Goal: Task Accomplishment & Management: Complete application form

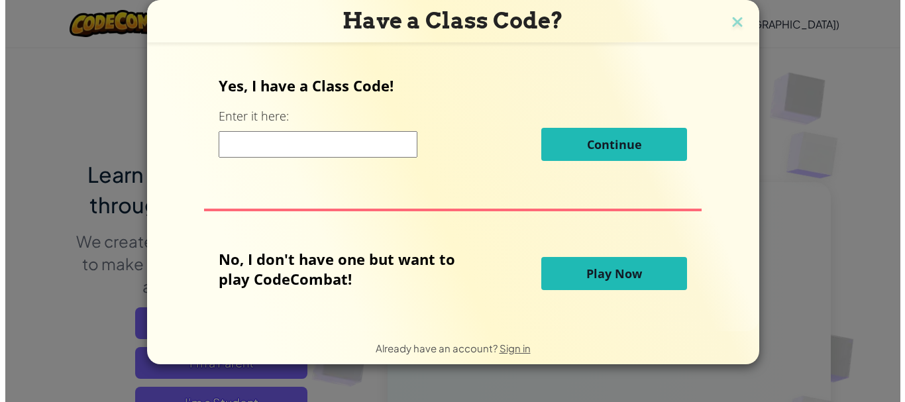
scroll to position [109, 0]
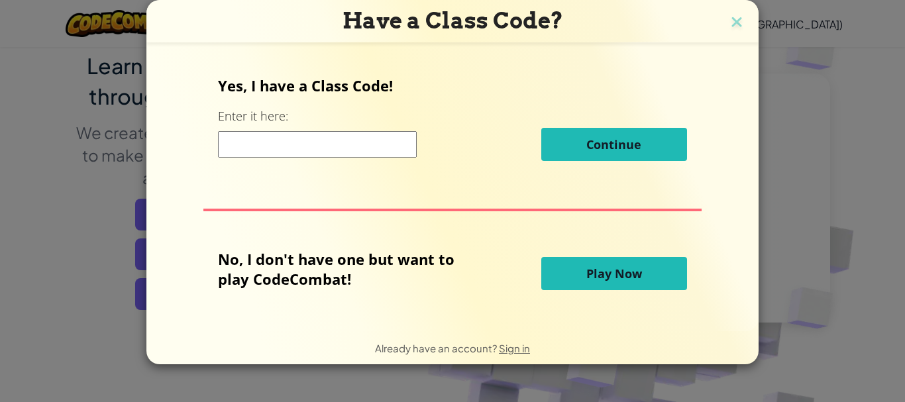
click at [295, 135] on input at bounding box center [317, 144] width 199 height 27
type input "s"
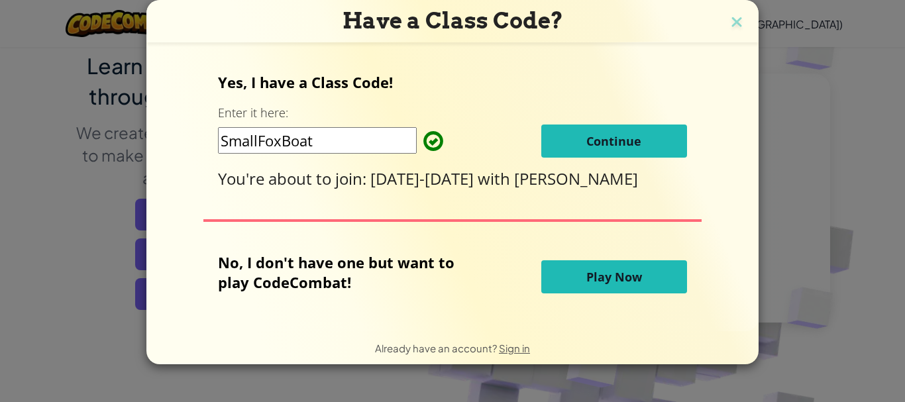
type input "SmallFoxBoat"
click at [566, 146] on button "Continue" at bounding box center [614, 141] width 146 height 33
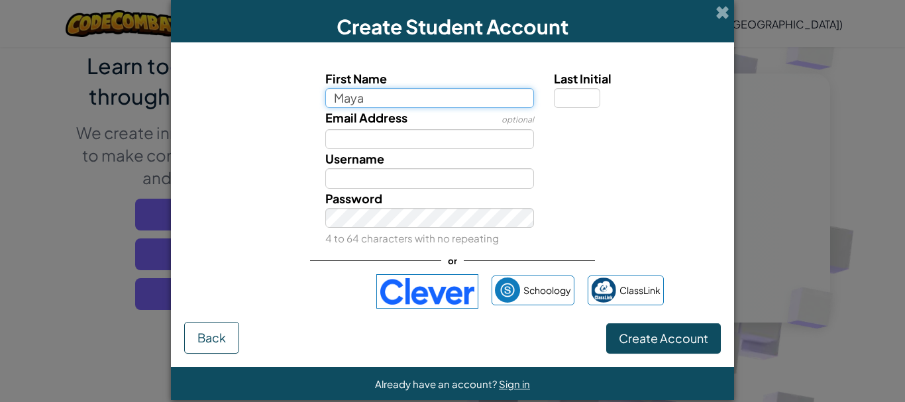
type input "Maya"
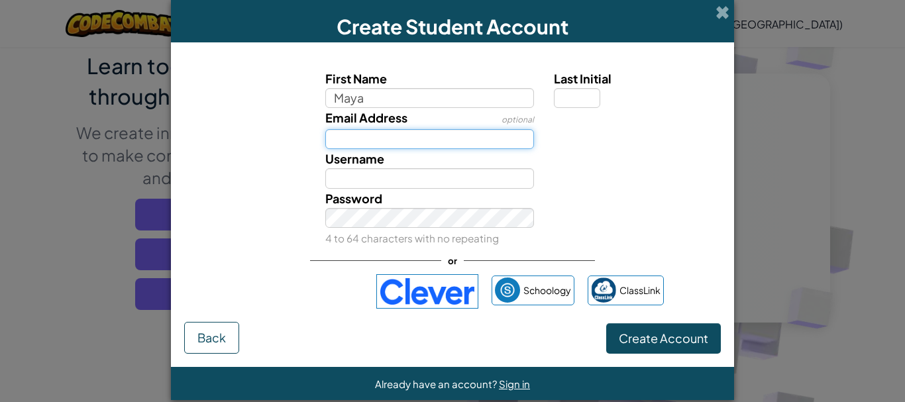
type input "Maya"
click at [388, 138] on input "Email Address" at bounding box center [429, 139] width 209 height 20
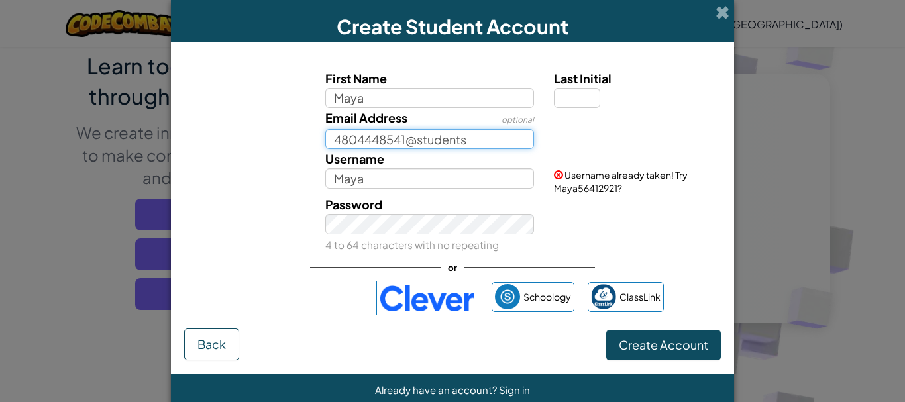
type input "4804448541@students"
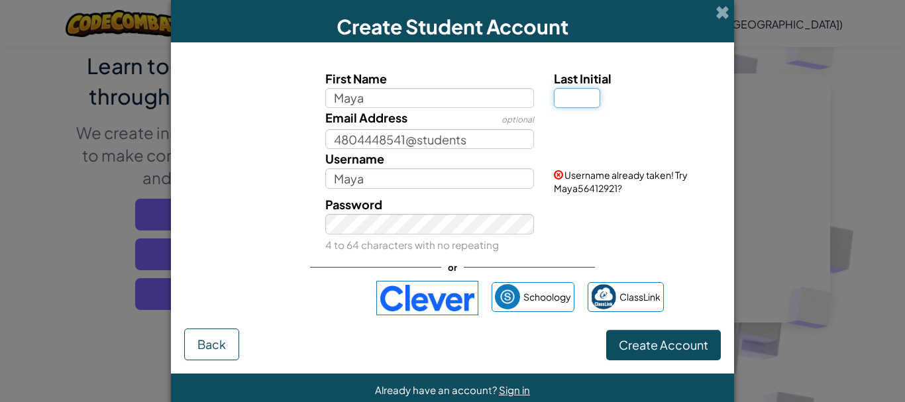
click at [567, 100] on input "Last Initial" at bounding box center [577, 98] width 46 height 20
type input "G"
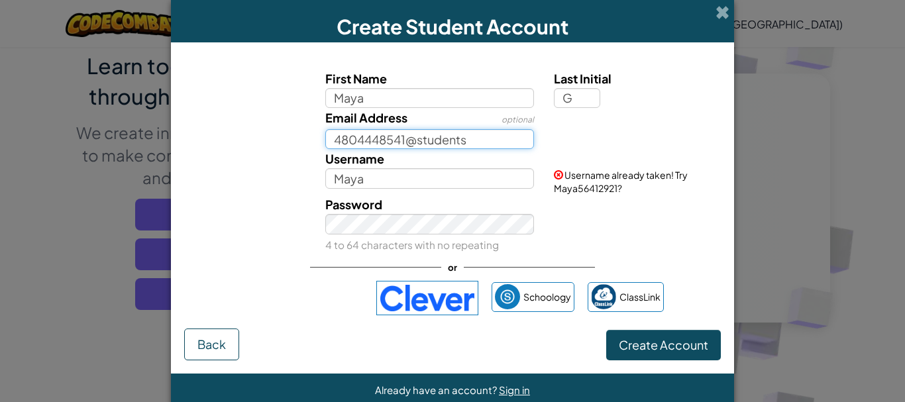
type input "MayaG"
click at [469, 137] on input "4804448541@students" at bounding box center [429, 139] width 209 height 20
type input "4804448541@students.ocps.net"
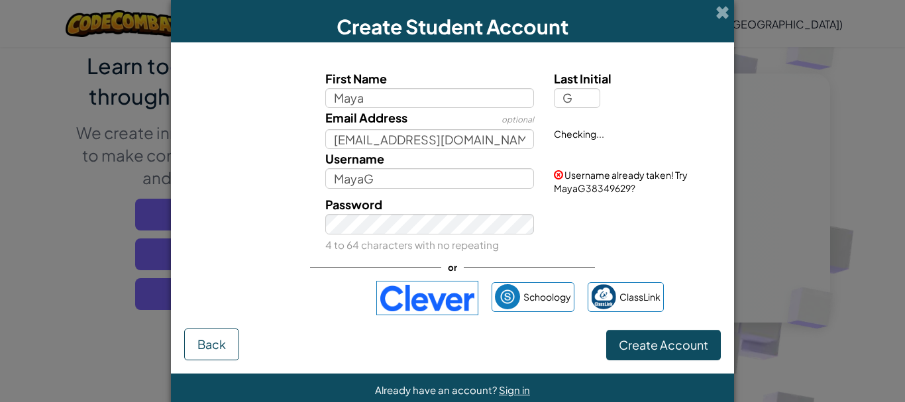
click at [309, 140] on div "Email Address optional 4804448541@students.ocps.net Checking..." at bounding box center [453, 128] width 550 height 41
click at [373, 180] on input "MayaG" at bounding box center [429, 178] width 209 height 20
type input "M"
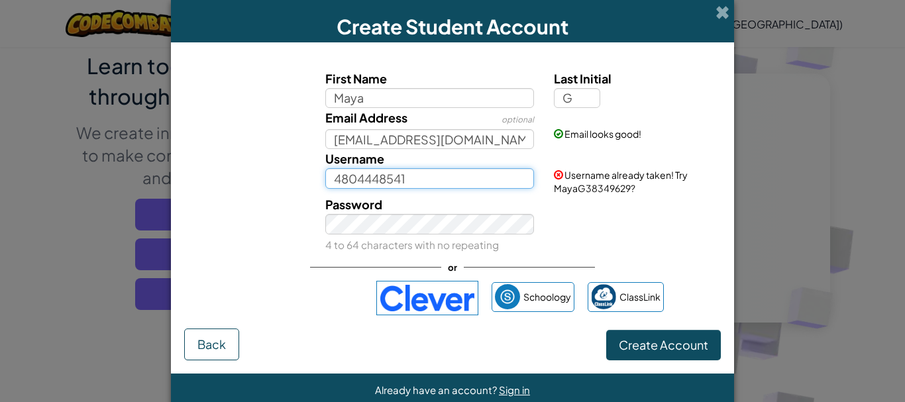
type input "4804448541"
click at [615, 237] on div "Password 4 to 64 characters with no repeating" at bounding box center [453, 224] width 550 height 59
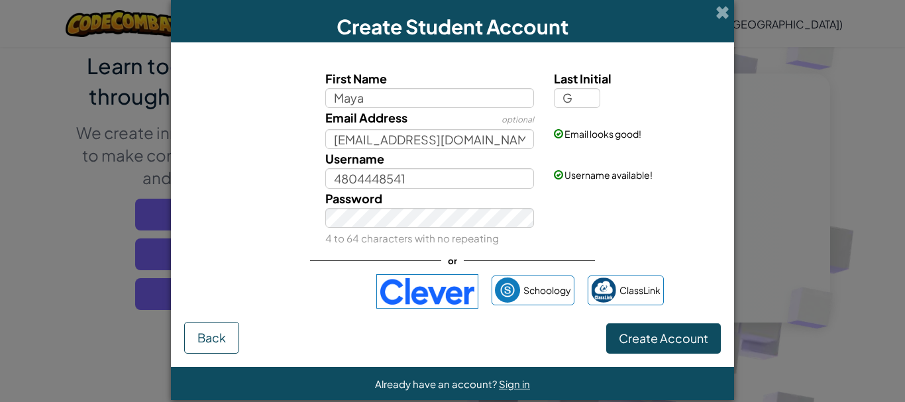
click at [535, 218] on div "Password 4 to 64 characters with no repeating" at bounding box center [429, 218] width 229 height 59
click at [276, 213] on div "Password 4 to 64 characters with no repeating" at bounding box center [453, 218] width 550 height 59
click at [627, 336] on span "Create Account" at bounding box center [663, 338] width 89 height 15
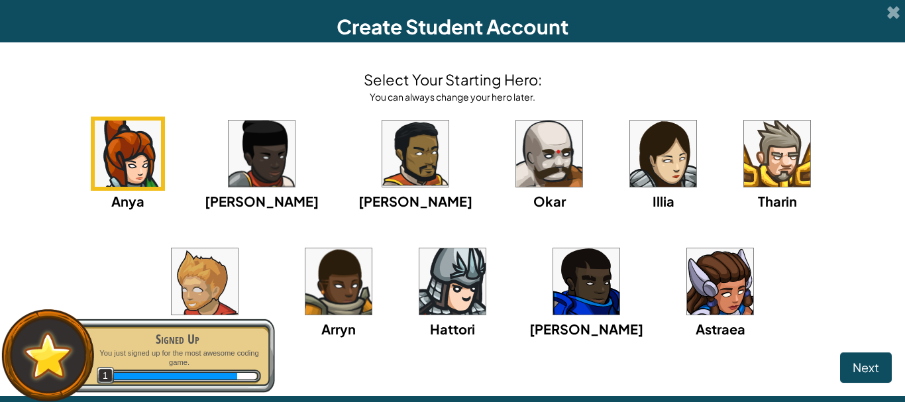
click at [687, 309] on img at bounding box center [720, 281] width 66 height 66
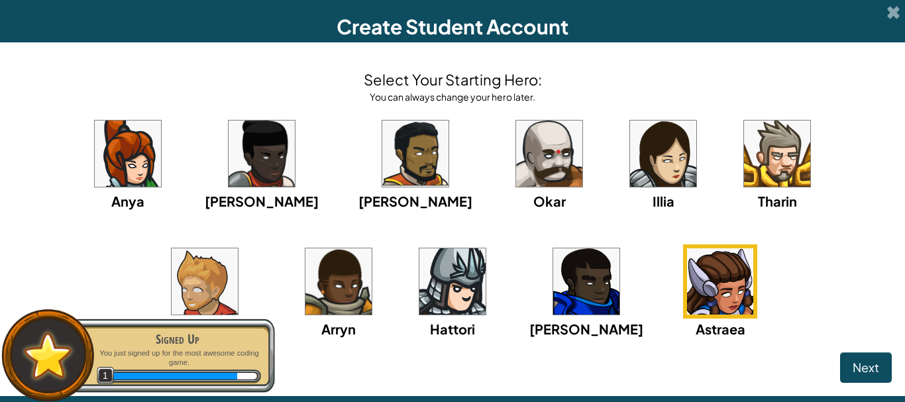
click at [109, 146] on img at bounding box center [128, 154] width 66 height 66
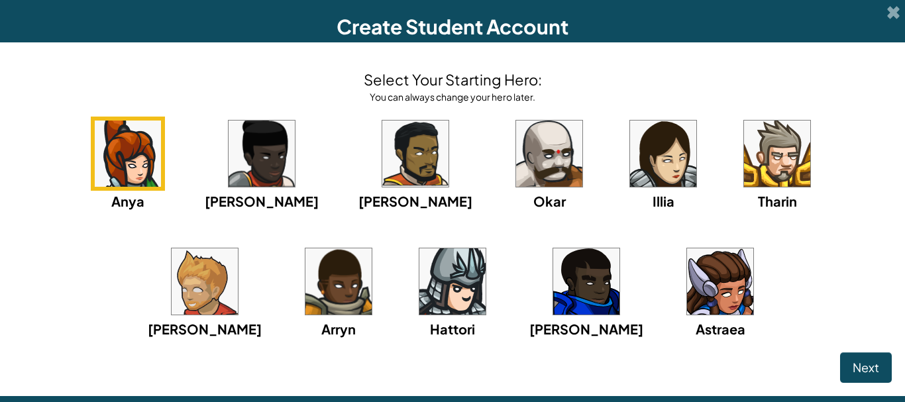
click at [687, 293] on img at bounding box center [720, 281] width 66 height 66
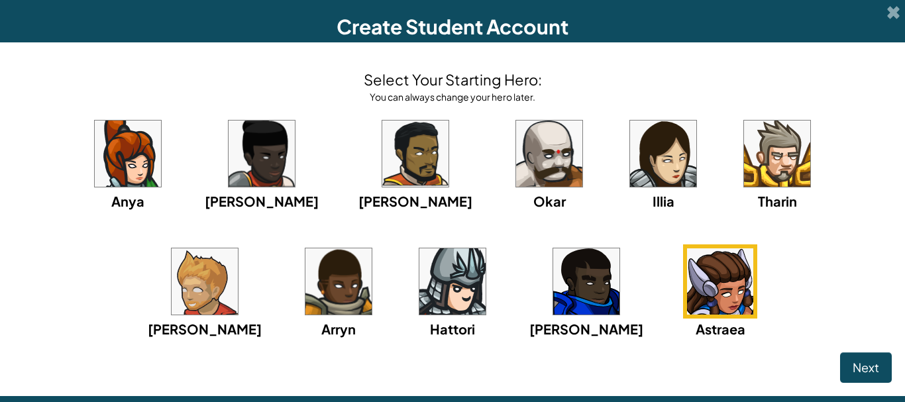
click at [630, 153] on img at bounding box center [663, 154] width 66 height 66
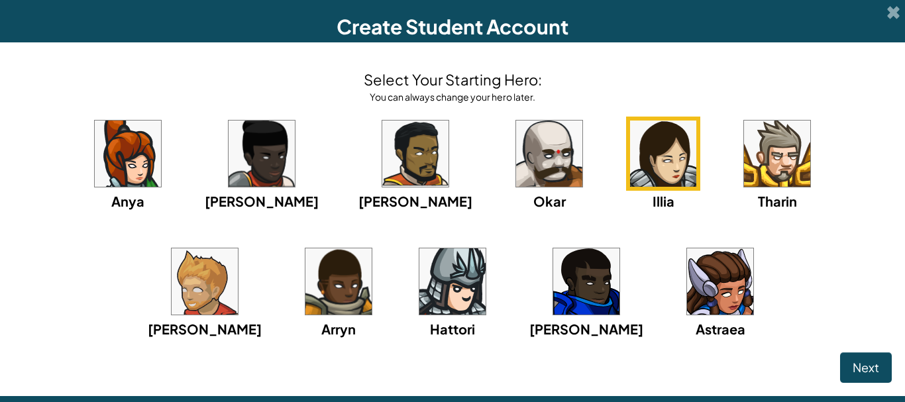
click at [155, 177] on div "Anya Ida Alejandro Okar Illia Tharin Ned Arryn Hattori Gordon Astraea" at bounding box center [452, 245] width 879 height 256
click at [140, 174] on div "Anya" at bounding box center [128, 164] width 74 height 95
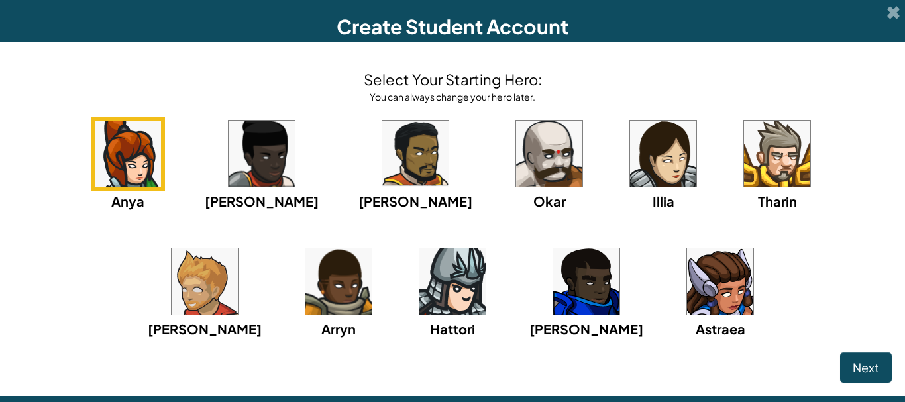
click at [687, 296] on img at bounding box center [720, 281] width 66 height 66
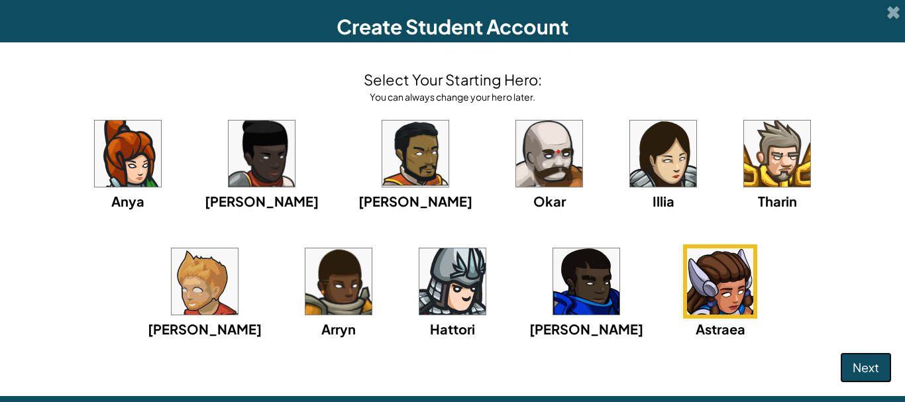
click at [865, 363] on span "Next" at bounding box center [866, 367] width 27 height 15
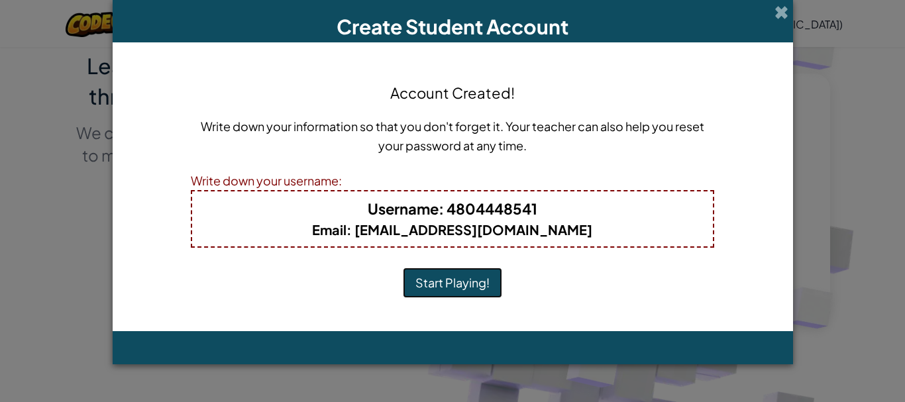
click at [441, 286] on button "Start Playing!" at bounding box center [452, 283] width 99 height 30
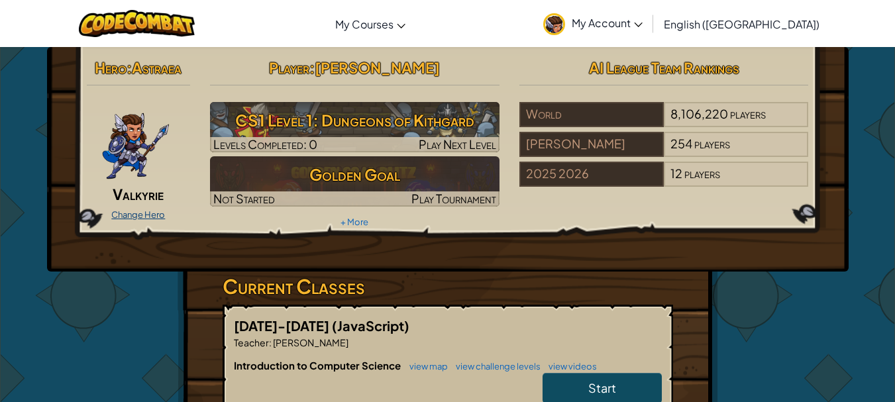
click at [136, 210] on link "Change Hero" at bounding box center [138, 214] width 54 height 11
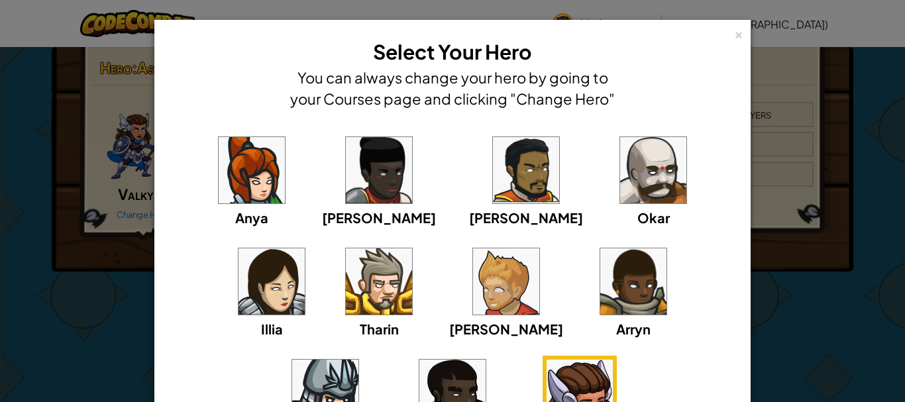
click at [305, 248] on img at bounding box center [272, 281] width 66 height 66
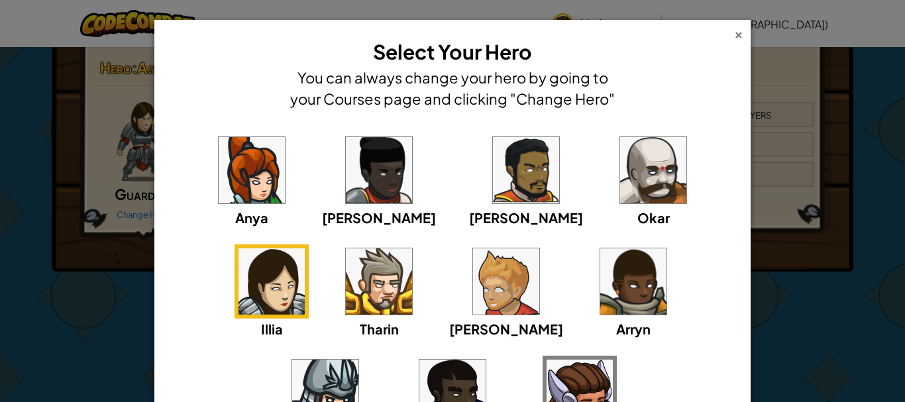
click at [737, 35] on div "×" at bounding box center [738, 33] width 9 height 14
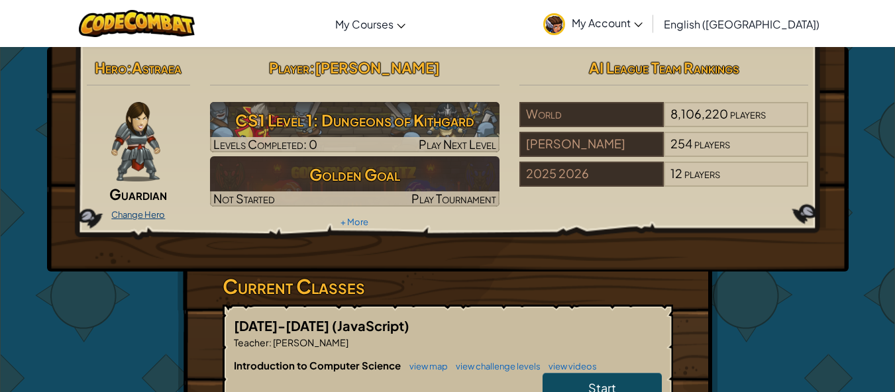
click at [146, 214] on link "Change Hero" at bounding box center [138, 214] width 54 height 11
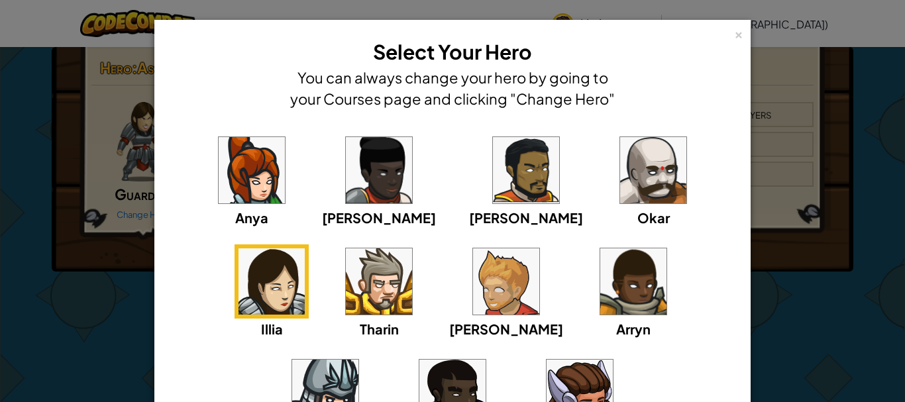
click at [219, 201] on img at bounding box center [252, 170] width 66 height 66
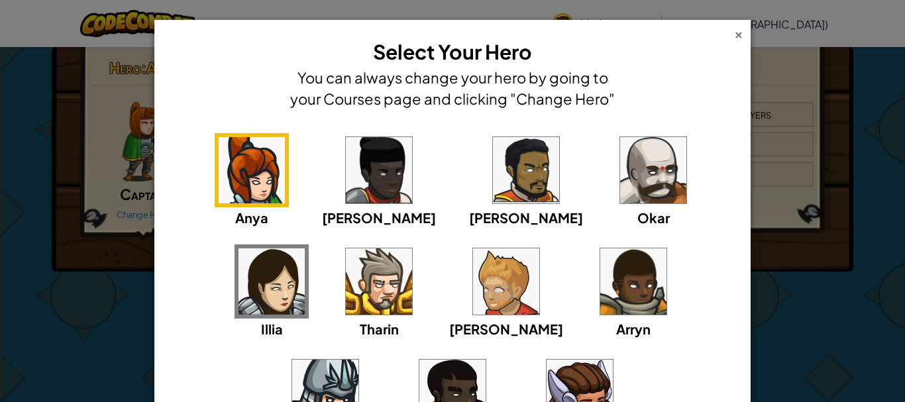
click at [735, 32] on div "×" at bounding box center [738, 33] width 9 height 14
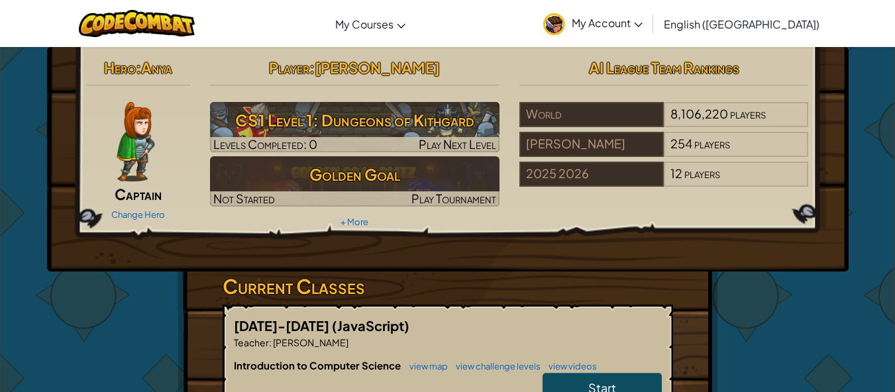
click at [141, 206] on div "Change Hero" at bounding box center [139, 213] width 104 height 21
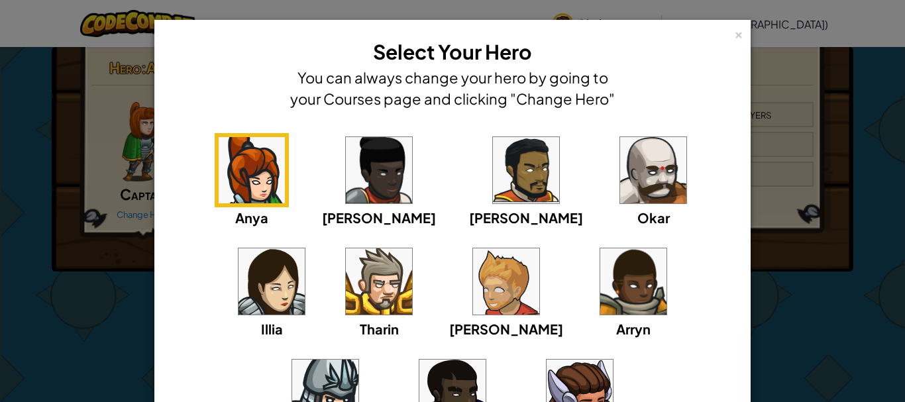
click at [547, 389] on img at bounding box center [580, 393] width 66 height 66
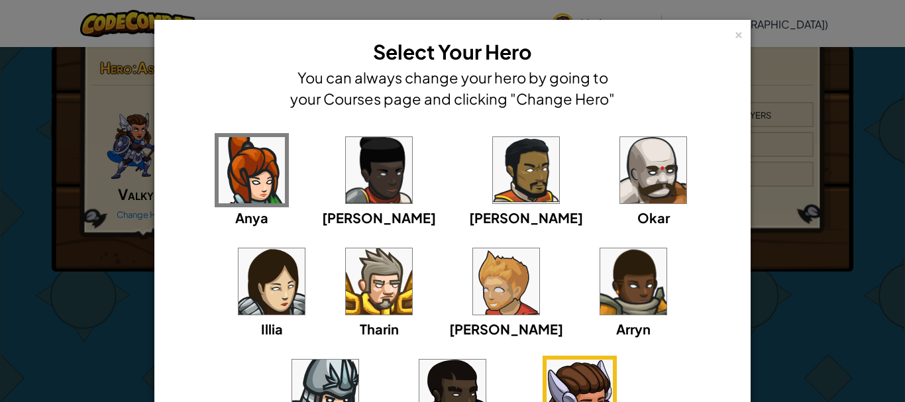
click at [66, 293] on div "× Select Your Hero You can always change your hero by going to your Courses pag…" at bounding box center [452, 201] width 905 height 402
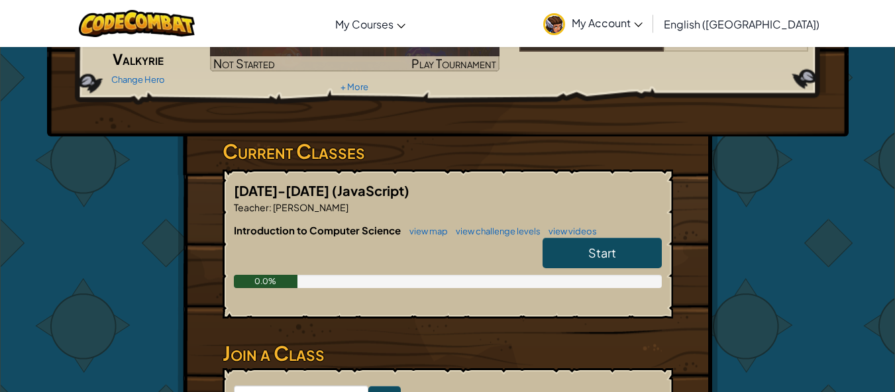
scroll to position [131, 0]
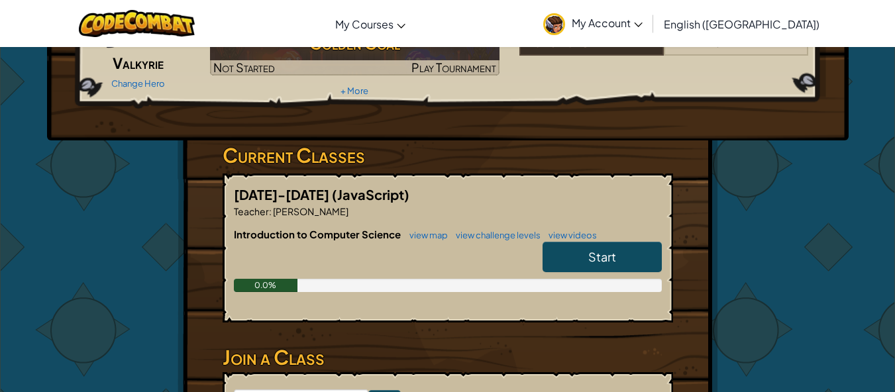
click at [631, 264] on link "Start" at bounding box center [602, 257] width 119 height 30
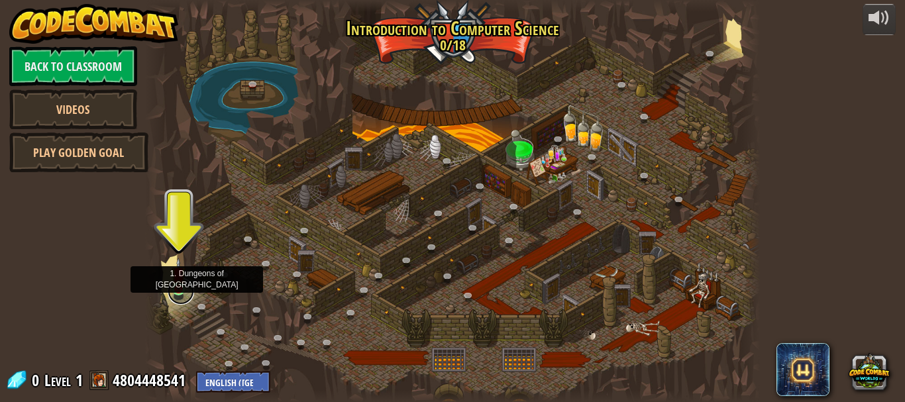
click at [180, 292] on link at bounding box center [181, 291] width 27 height 27
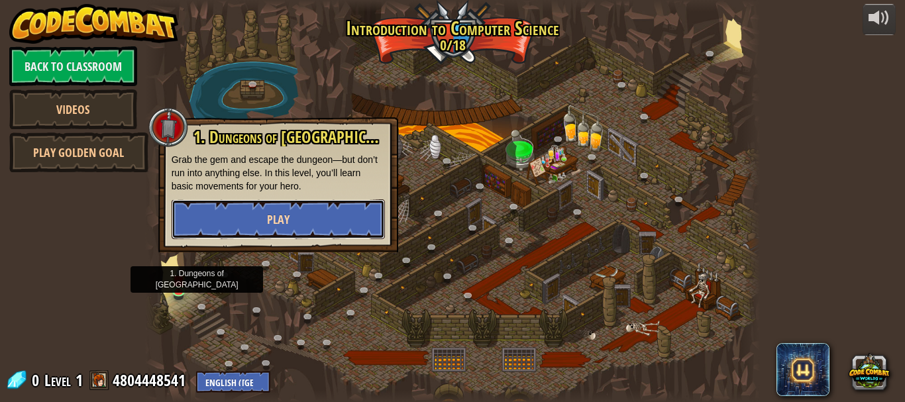
click at [290, 224] on button "Play" at bounding box center [278, 219] width 213 height 40
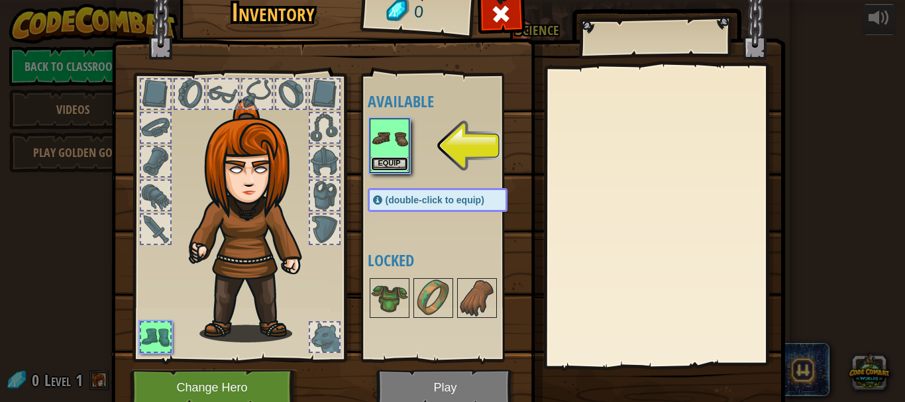
click at [383, 160] on button "Equip" at bounding box center [389, 164] width 37 height 14
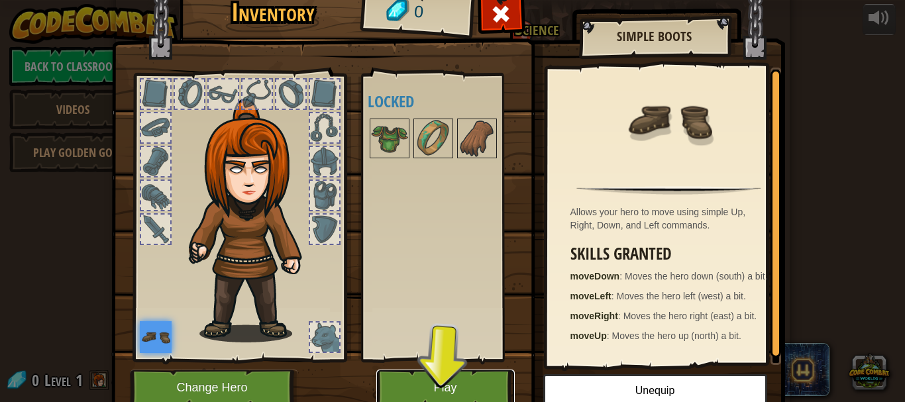
click at [418, 397] on button "Play" at bounding box center [445, 388] width 138 height 36
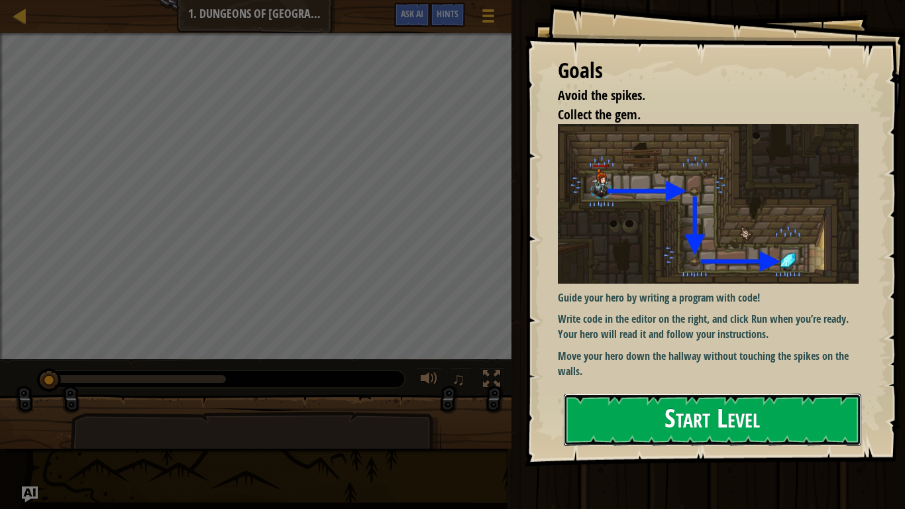
click at [630, 401] on button "Start Level" at bounding box center [712, 420] width 297 height 52
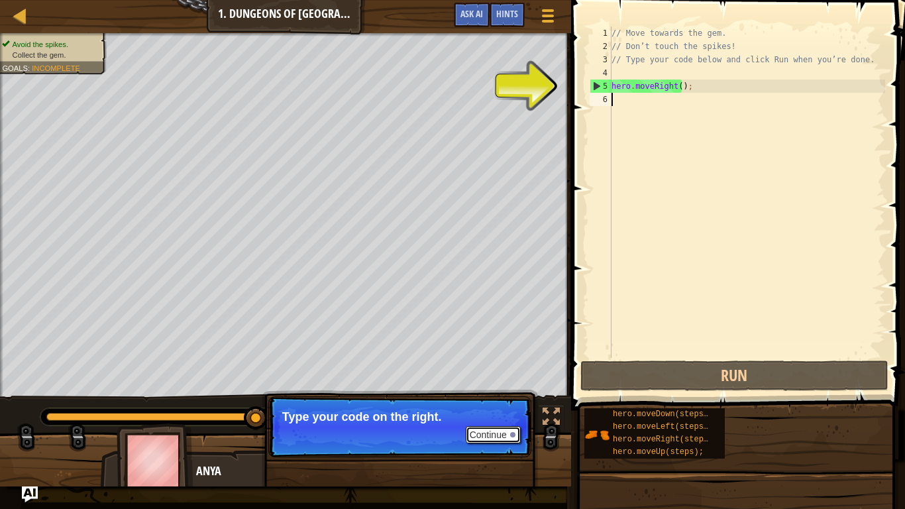
click at [488, 401] on button "Continue" at bounding box center [493, 434] width 55 height 17
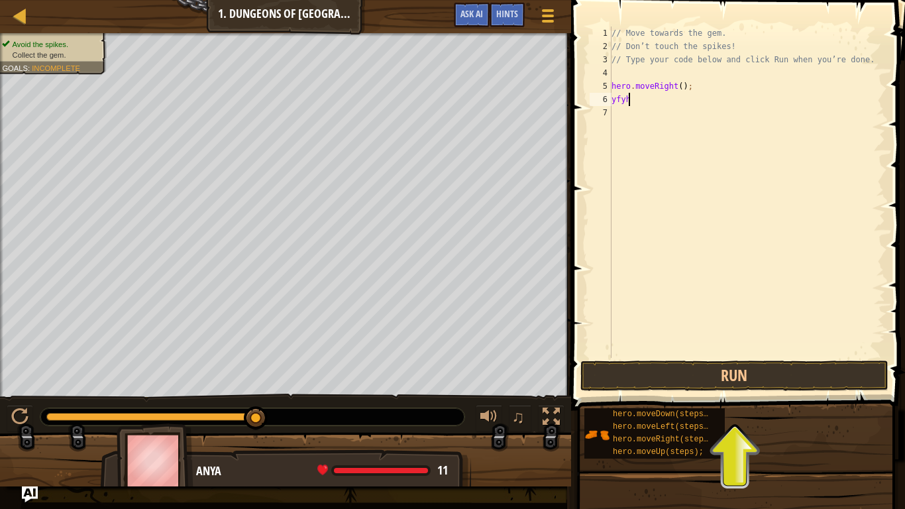
scroll to position [6, 0]
type textarea "y"
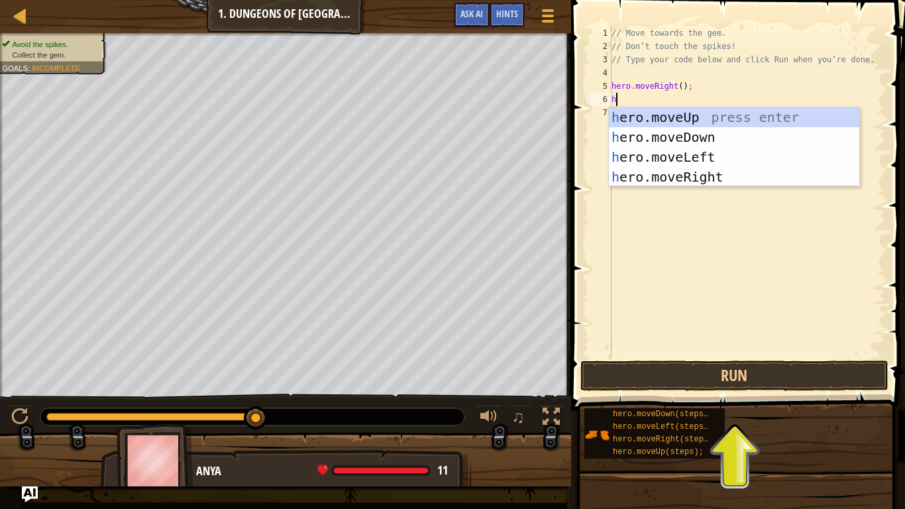
type textarea "hv"
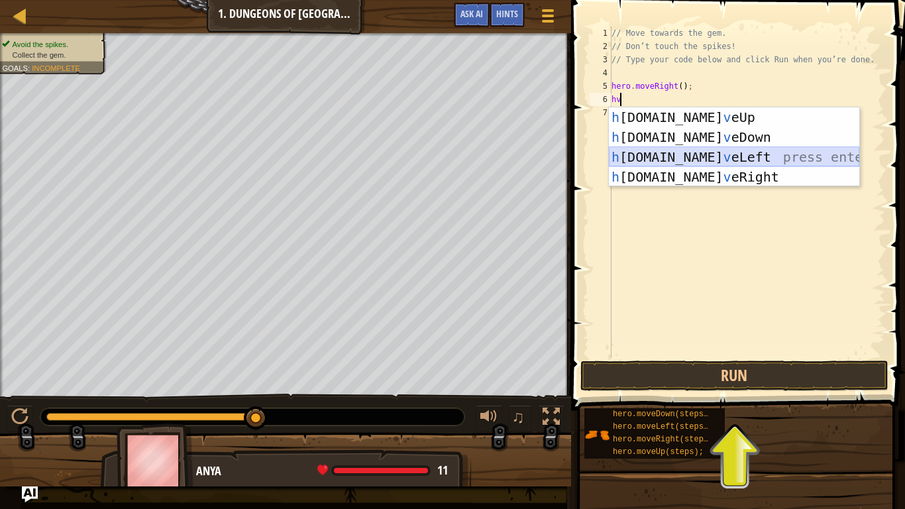
click at [658, 157] on div "h [DOMAIN_NAME] v eUp press enter h [DOMAIN_NAME] v eDown press enter h [DOMAIN…" at bounding box center [734, 166] width 250 height 119
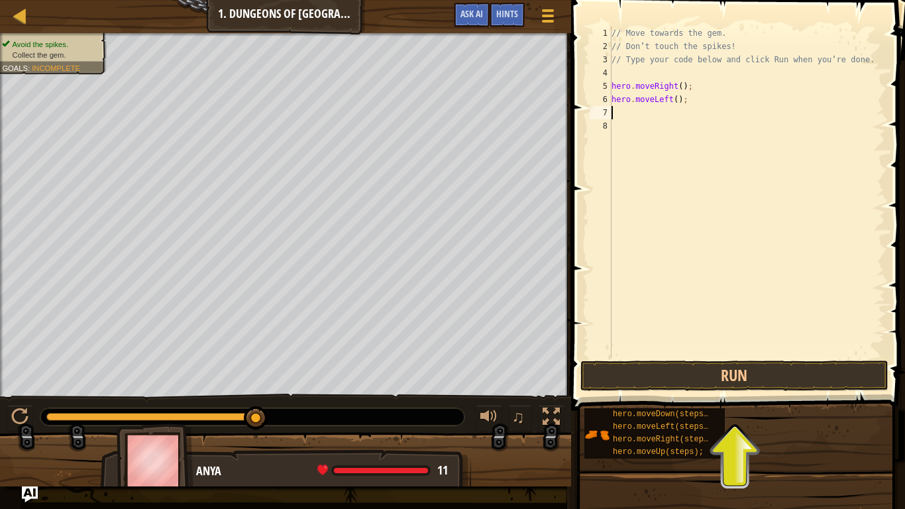
click at [668, 101] on div "// Move towards the gem. // Don’t touch the spikes! // Type your code below and…" at bounding box center [747, 206] width 276 height 358
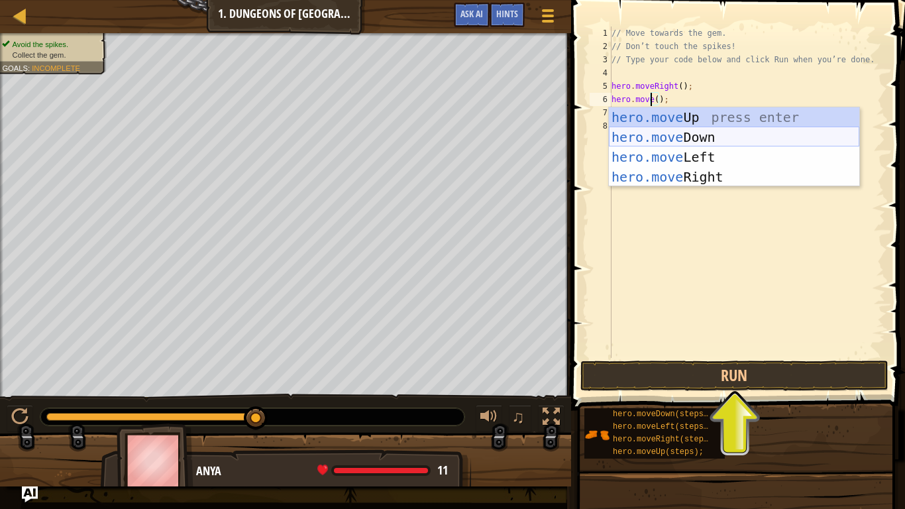
click at [703, 134] on div "hero.move Up press enter hero.move Down press enter hero.move Left press enter …" at bounding box center [734, 166] width 250 height 119
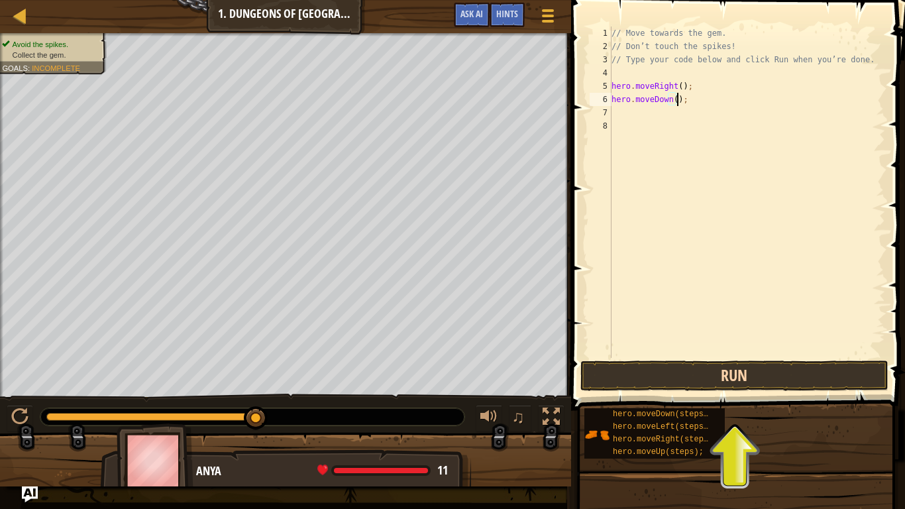
type textarea "hero.moveDown();"
click at [680, 372] on button "Run" at bounding box center [734, 375] width 309 height 30
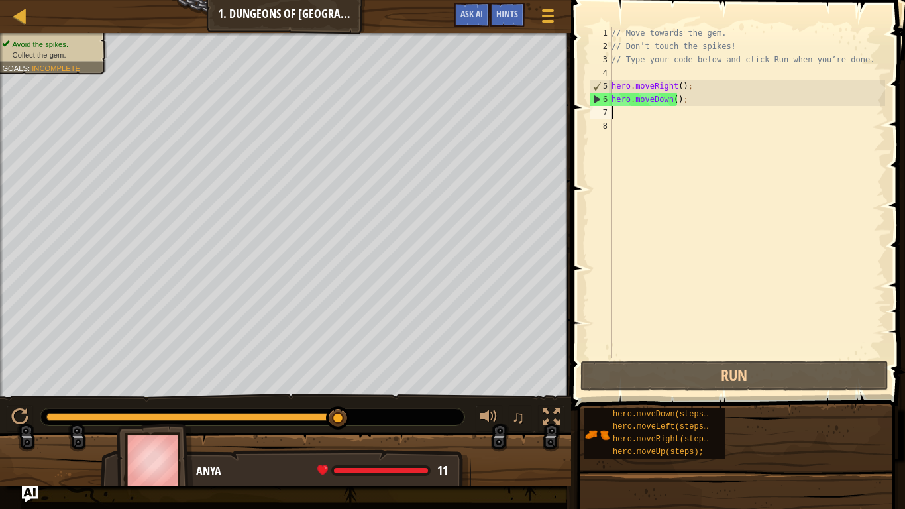
click at [649, 109] on div "// Move towards the gem. // Don’t touch the spikes! // Type your code below and…" at bounding box center [747, 206] width 276 height 358
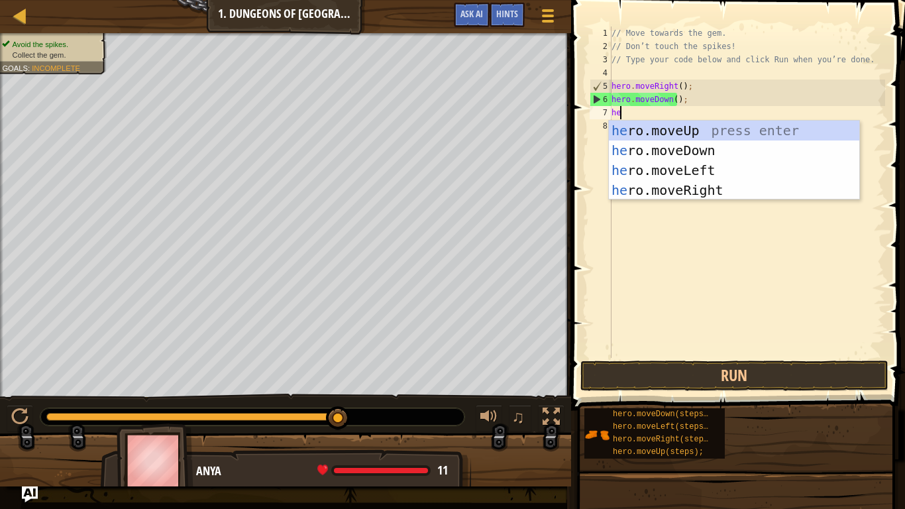
type textarea "hero"
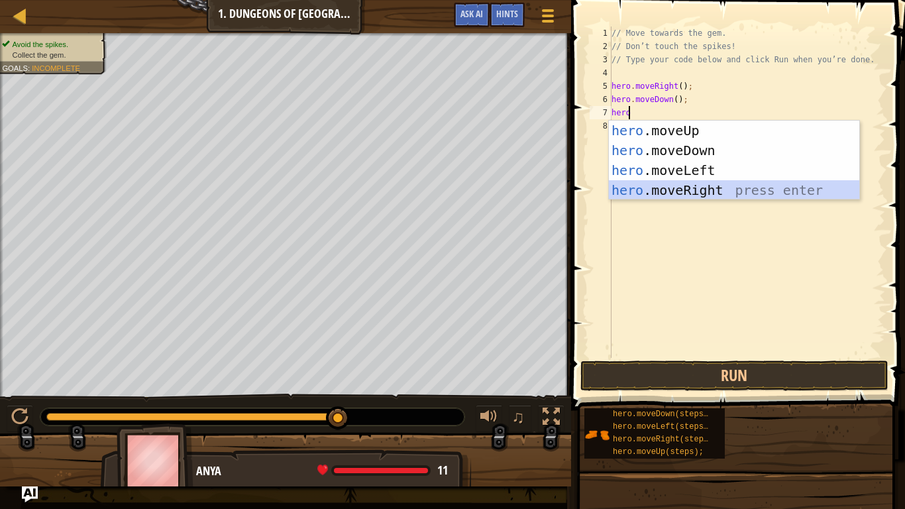
click at [666, 188] on div "hero .moveUp press enter hero .moveDown press enter hero .moveLeft press enter …" at bounding box center [734, 180] width 250 height 119
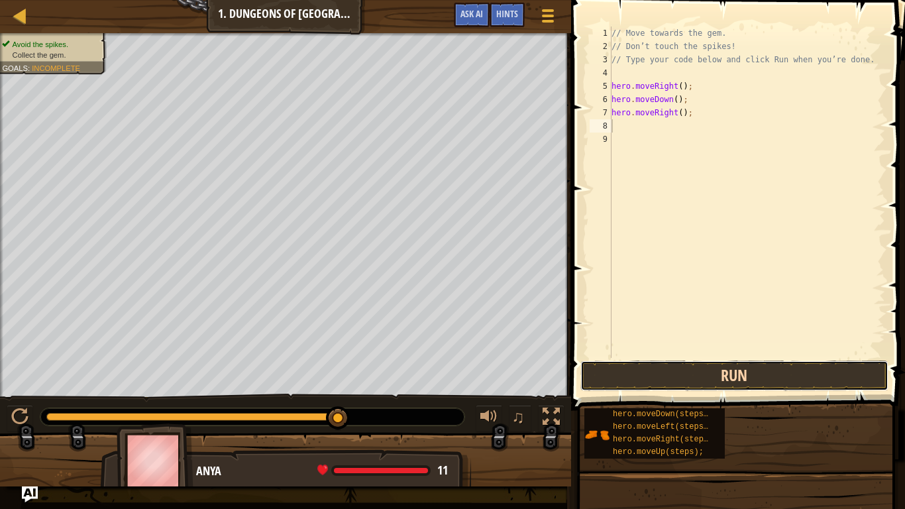
click at [669, 379] on button "Run" at bounding box center [734, 375] width 309 height 30
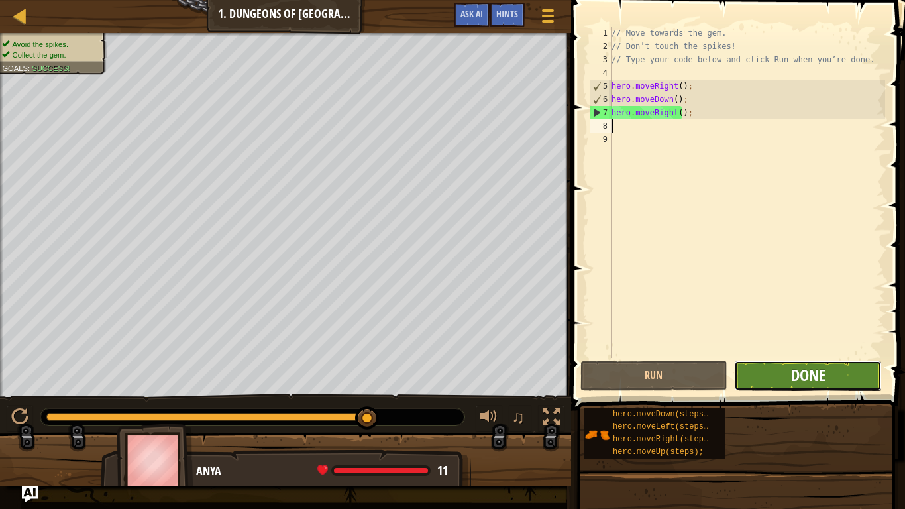
click at [824, 373] on span "Done" at bounding box center [808, 374] width 34 height 21
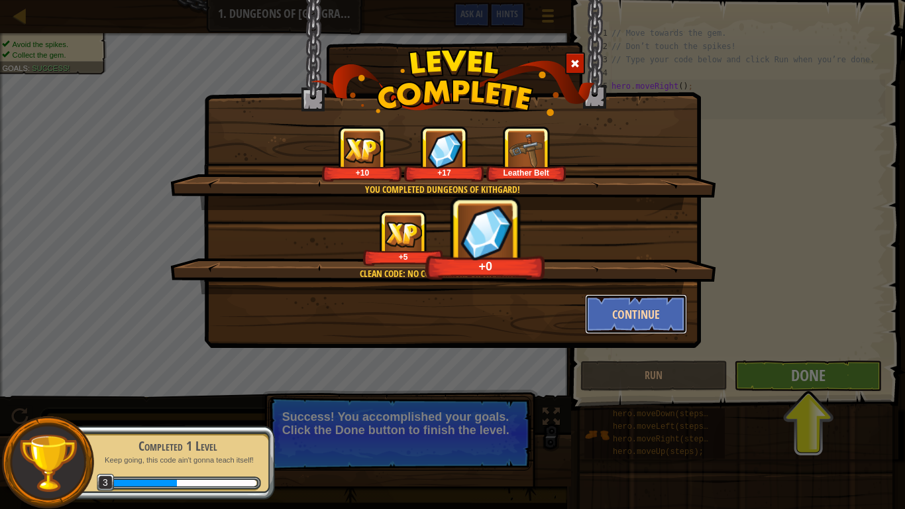
click at [624, 320] on button "Continue" at bounding box center [636, 314] width 103 height 40
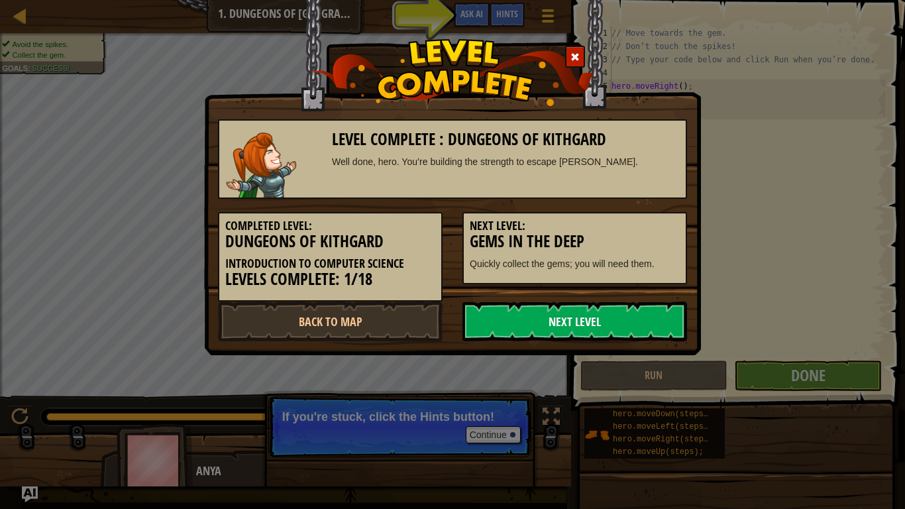
click at [551, 330] on link "Next Level" at bounding box center [574, 321] width 225 height 40
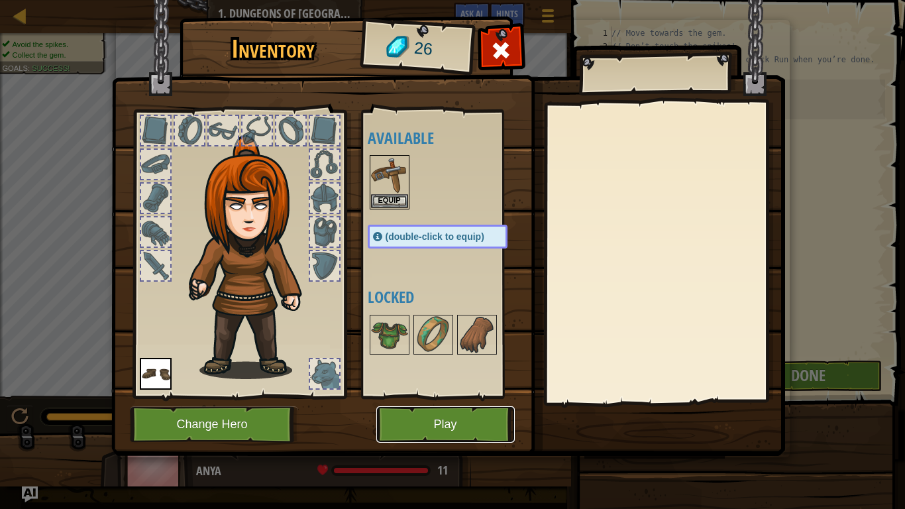
click at [413, 401] on button "Play" at bounding box center [445, 424] width 138 height 36
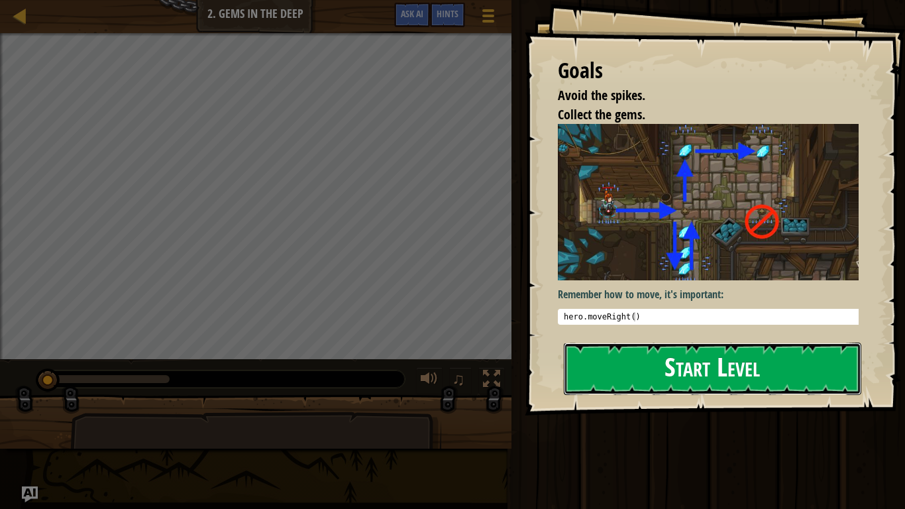
click at [602, 362] on button "Start Level" at bounding box center [712, 369] width 297 height 52
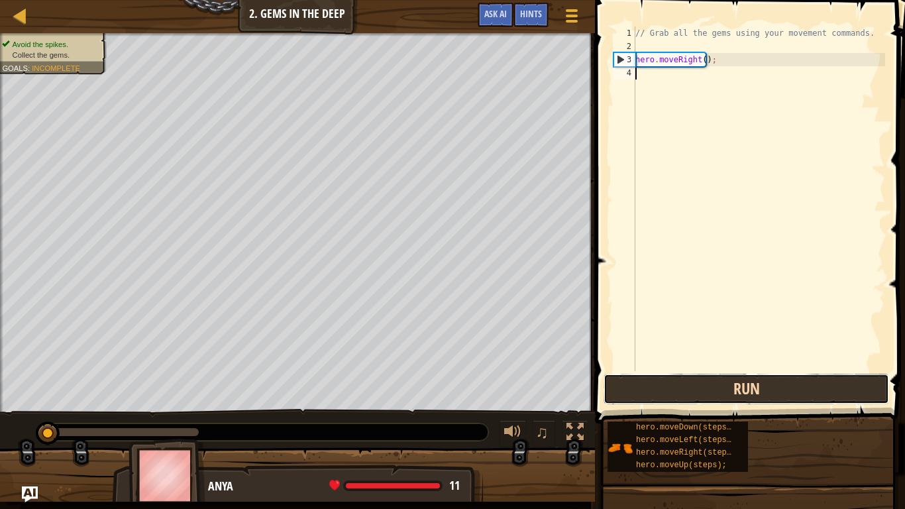
click at [693, 389] on button "Run" at bounding box center [747, 389] width 286 height 30
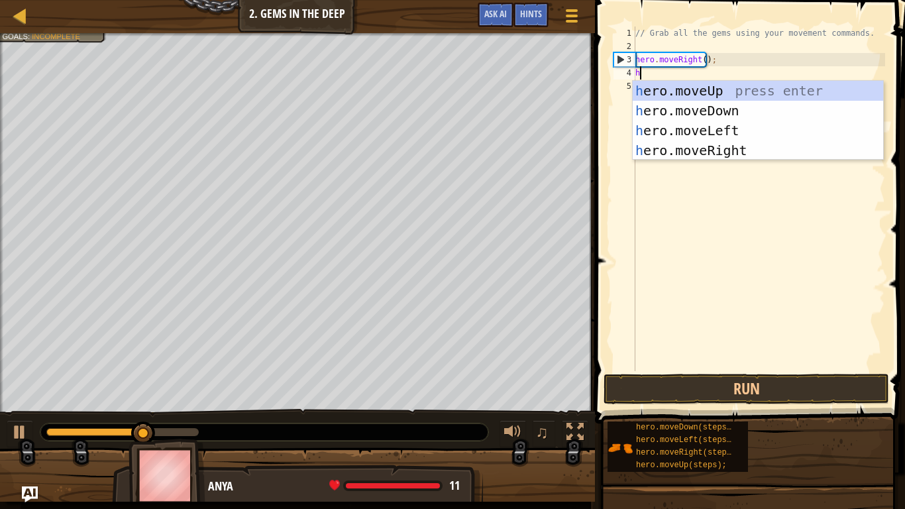
scroll to position [6, 0]
type textarea "hero"
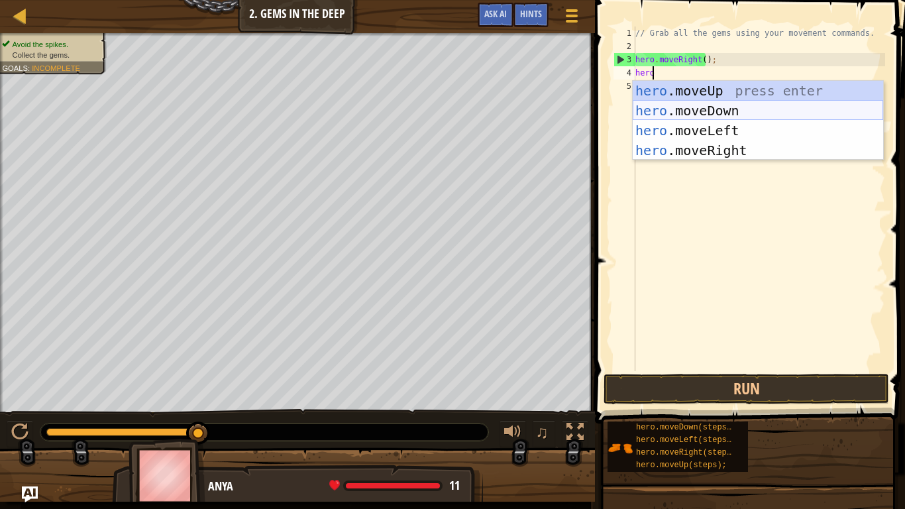
click at [690, 108] on div "hero .moveUp press enter hero .moveDown press enter hero .moveLeft press enter …" at bounding box center [758, 140] width 250 height 119
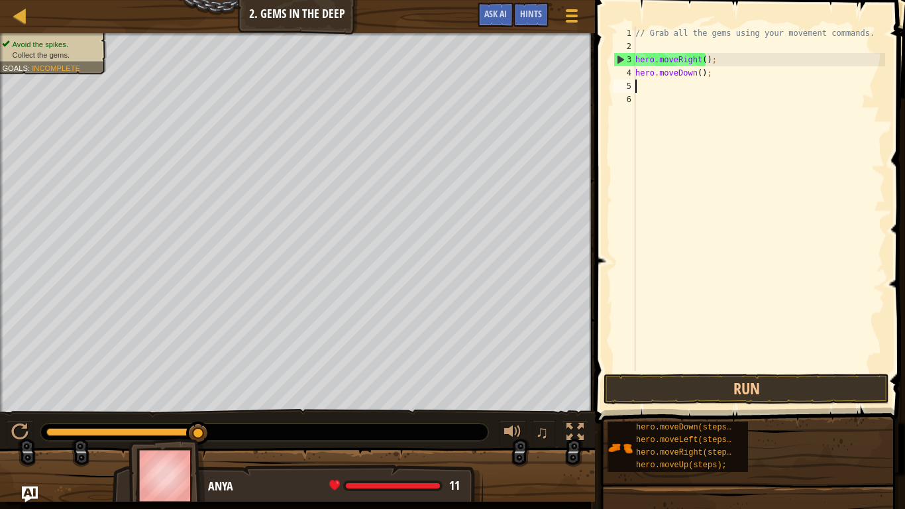
scroll to position [6, 0]
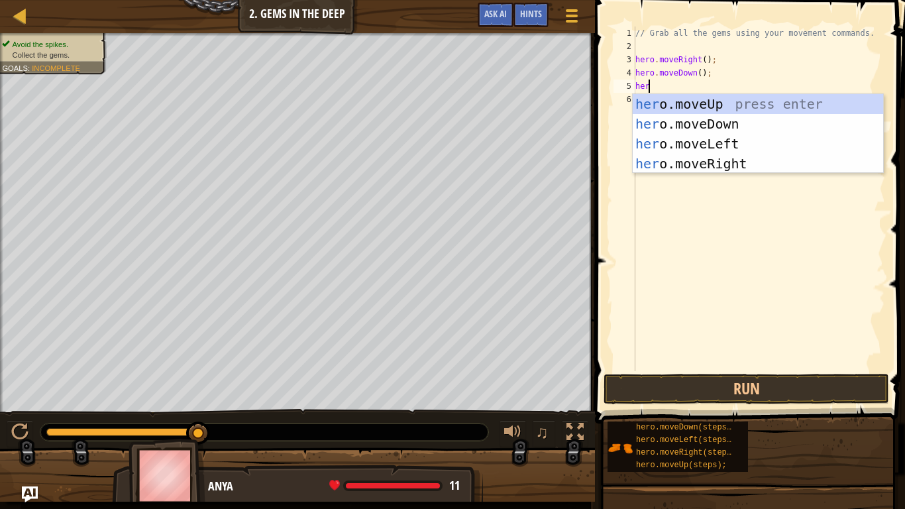
type textarea "hero"
click at [724, 101] on div "hero .moveUp press enter hero .moveDown press enter hero .moveLeft press enter …" at bounding box center [758, 153] width 250 height 119
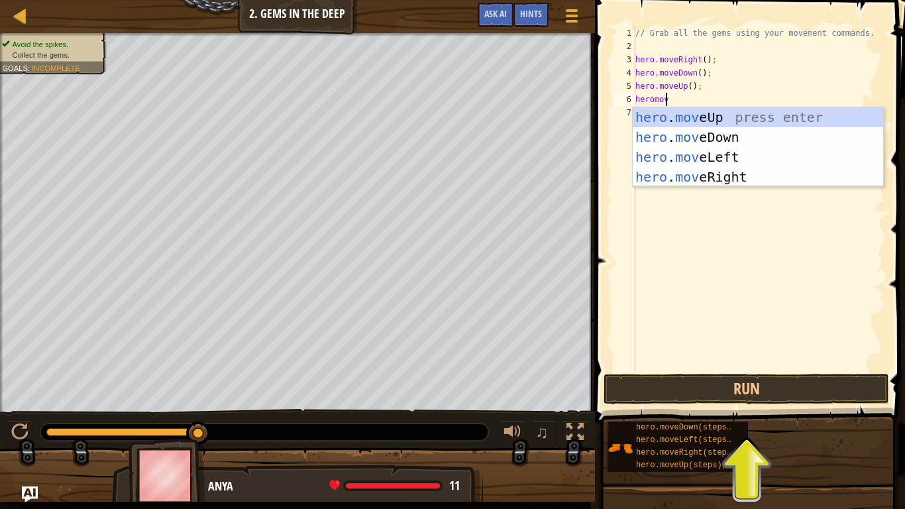
type textarea "heromove"
click at [698, 117] on div "hero . move Up press enter hero . move Down press enter hero . move Left press …" at bounding box center [758, 166] width 250 height 119
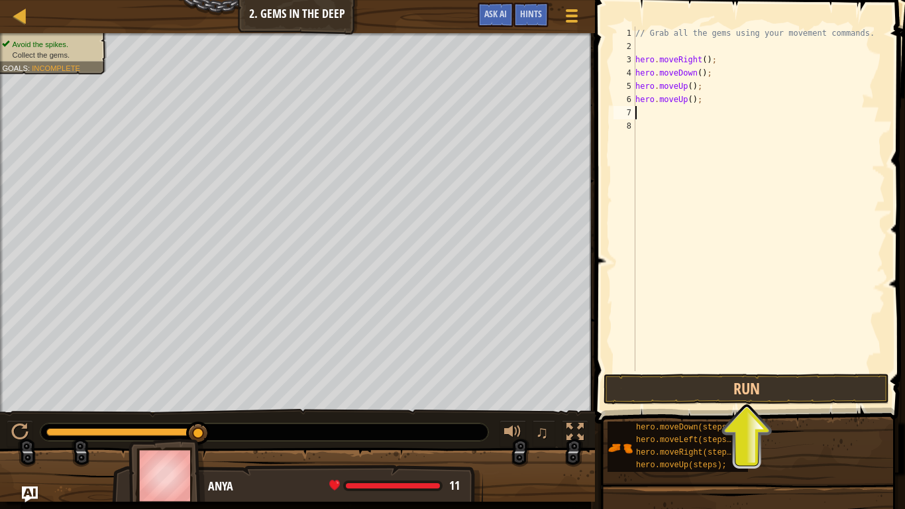
scroll to position [6, 0]
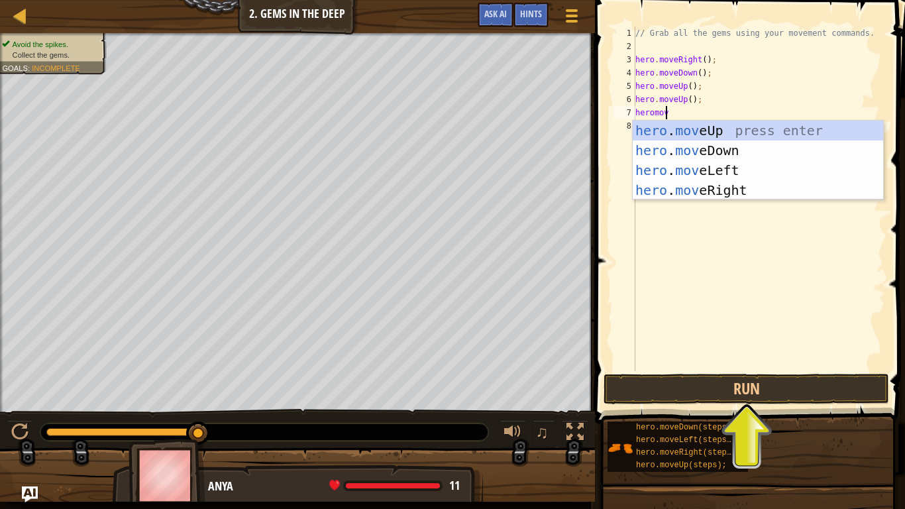
type textarea "heromove"
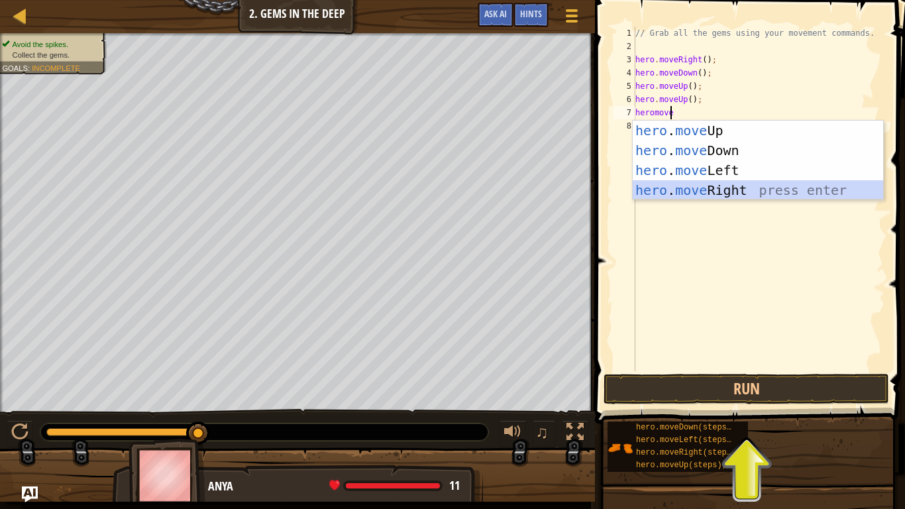
click at [672, 184] on div "hero . move Up press enter hero . move Down press enter hero . move Left press …" at bounding box center [758, 180] width 250 height 119
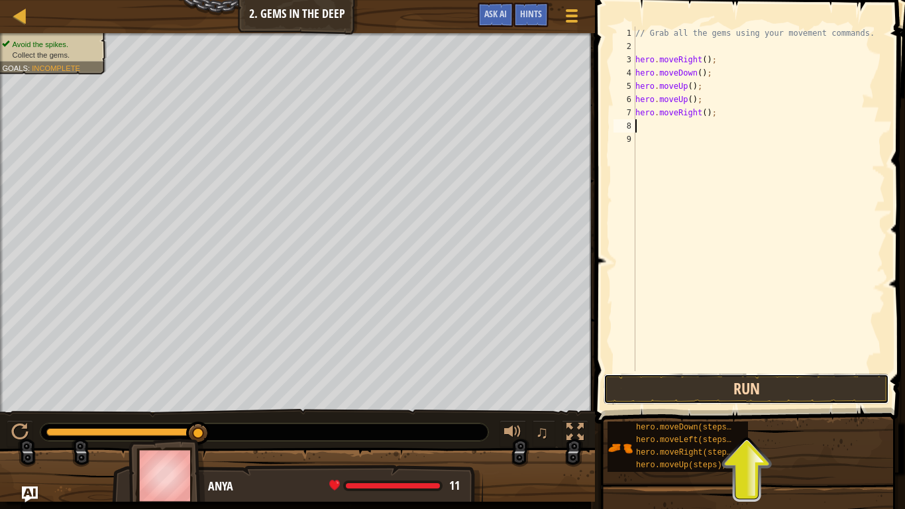
click at [720, 391] on button "Run" at bounding box center [747, 389] width 286 height 30
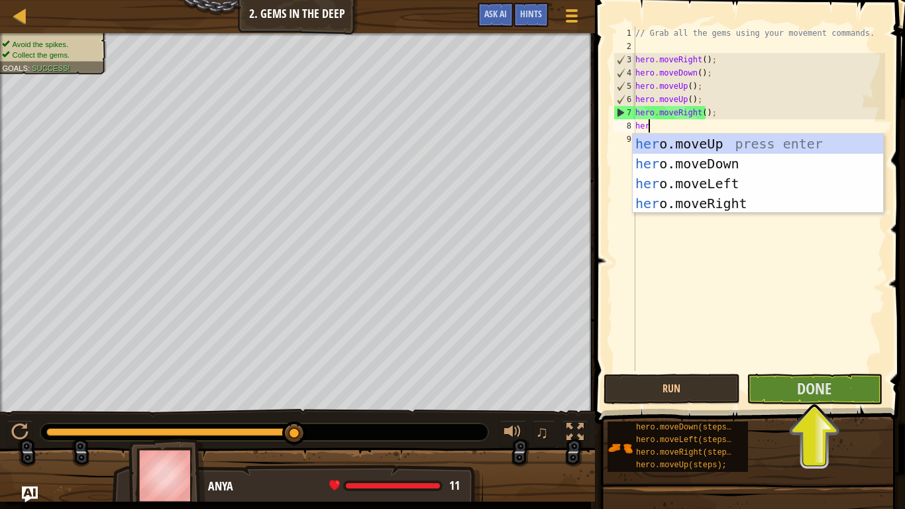
type textarea "hero"
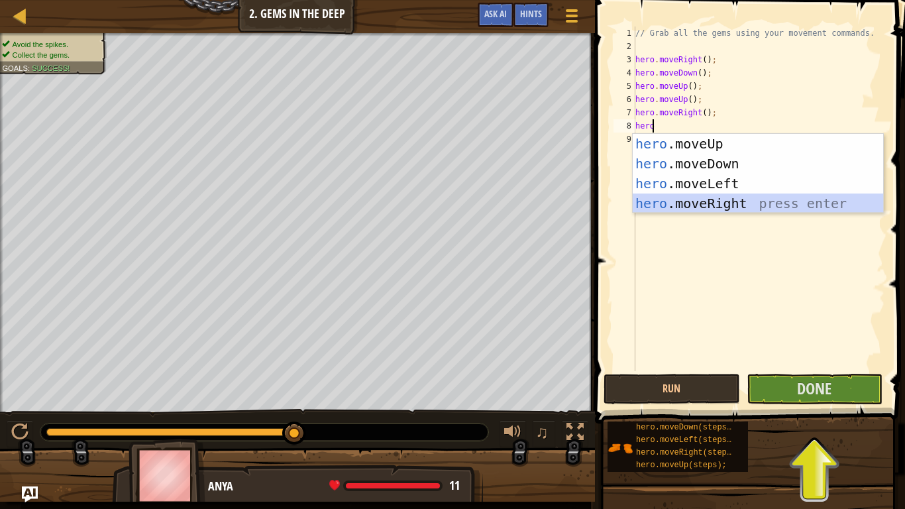
click at [687, 209] on div "hero .moveUp press enter hero .moveDown press enter hero .moveLeft press enter …" at bounding box center [758, 193] width 250 height 119
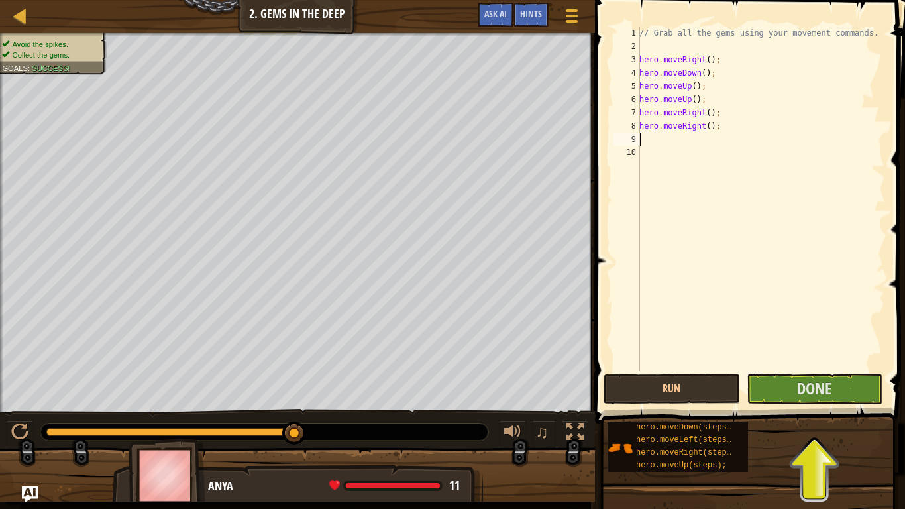
scroll to position [6, 0]
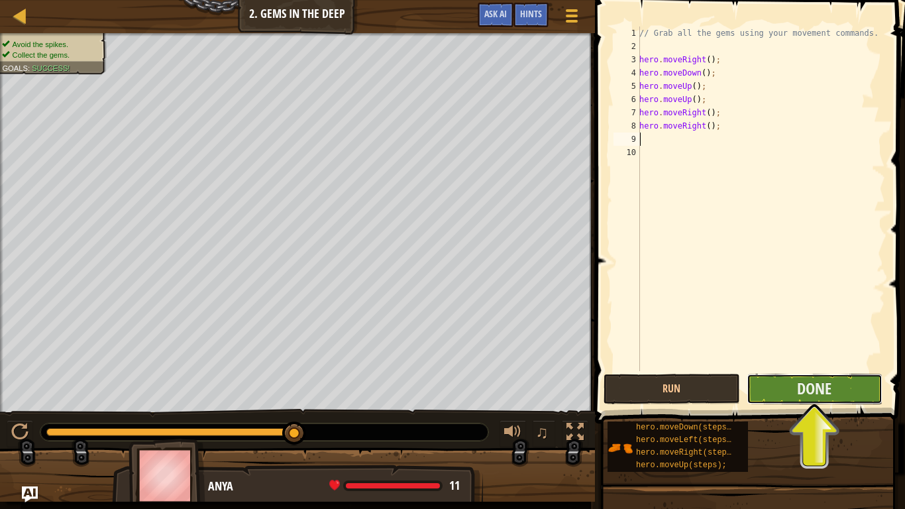
click at [795, 389] on button "Done" at bounding box center [815, 389] width 136 height 30
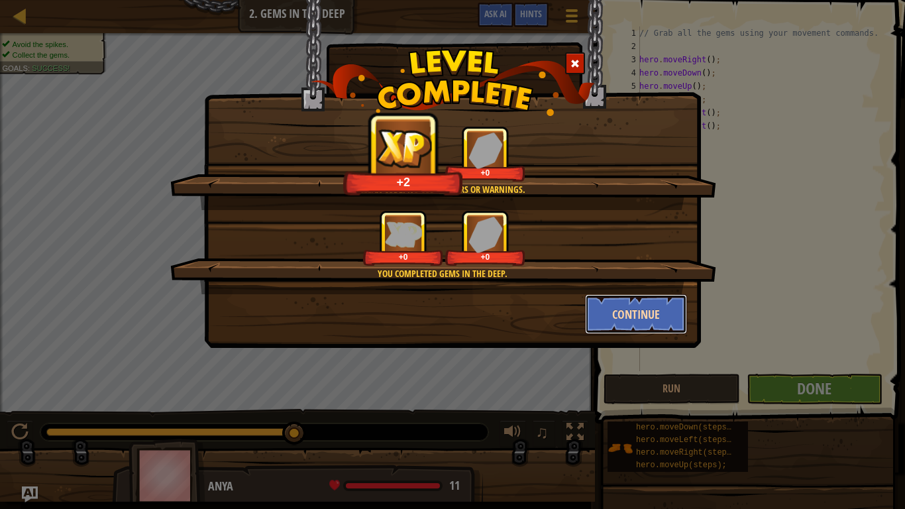
click at [608, 301] on button "Continue" at bounding box center [636, 314] width 103 height 40
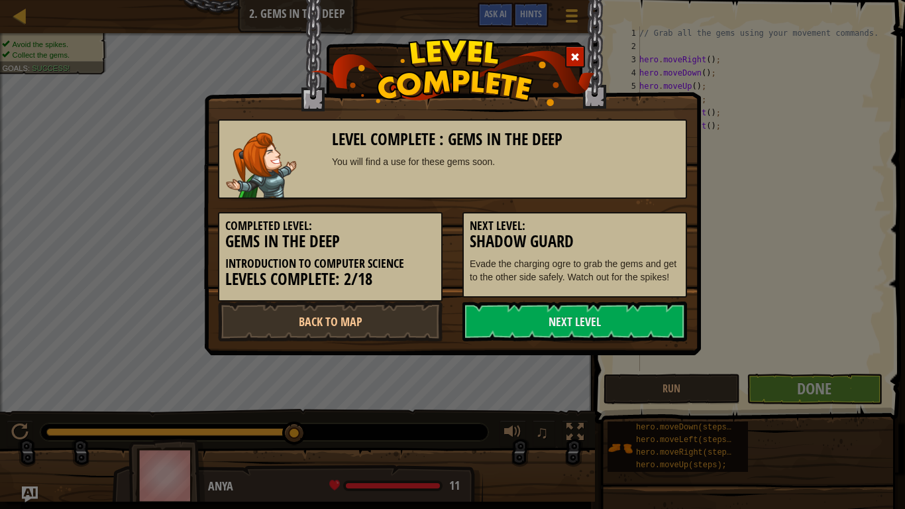
click at [620, 317] on link "Next Level" at bounding box center [574, 321] width 225 height 40
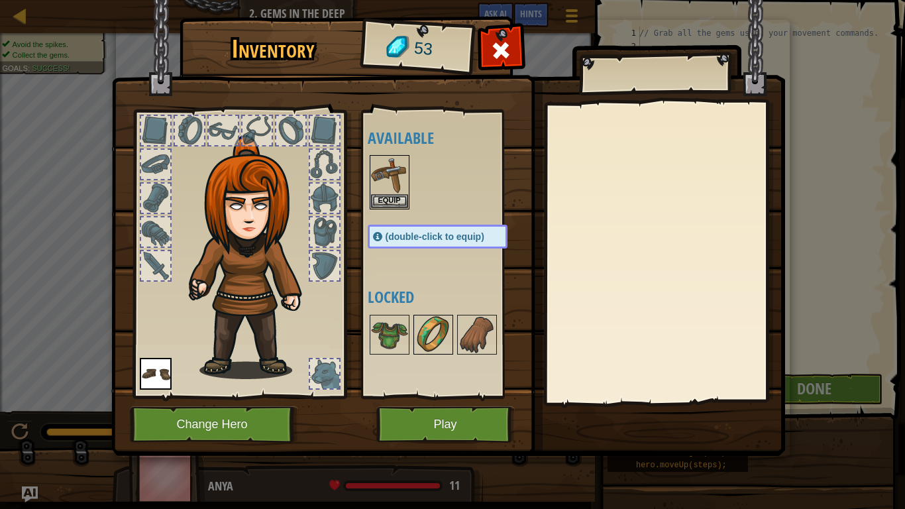
click at [446, 337] on img at bounding box center [433, 334] width 37 height 37
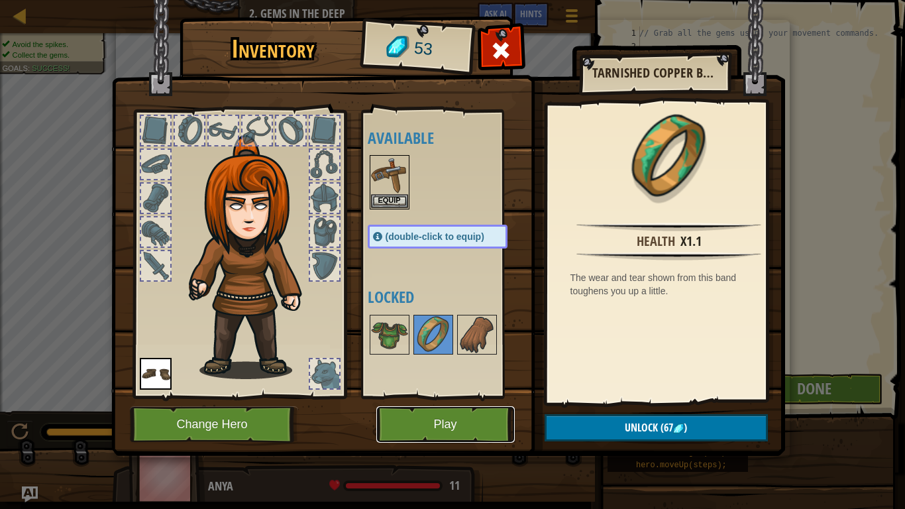
click at [482, 401] on button "Play" at bounding box center [445, 424] width 138 height 36
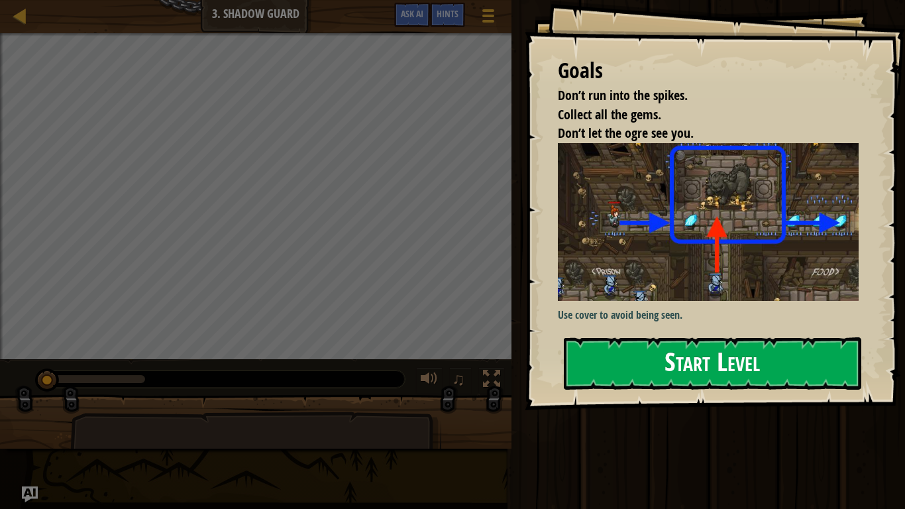
click at [653, 351] on button "Start Level" at bounding box center [712, 363] width 297 height 52
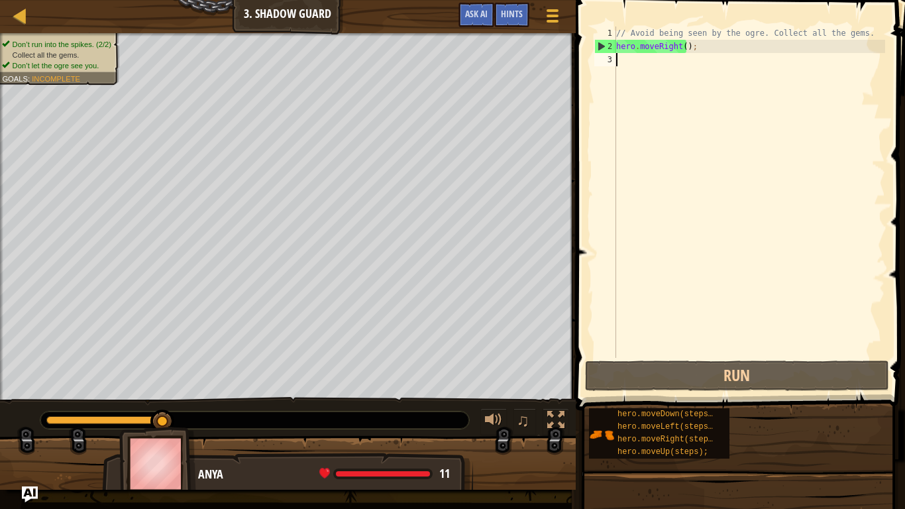
type textarea "h"
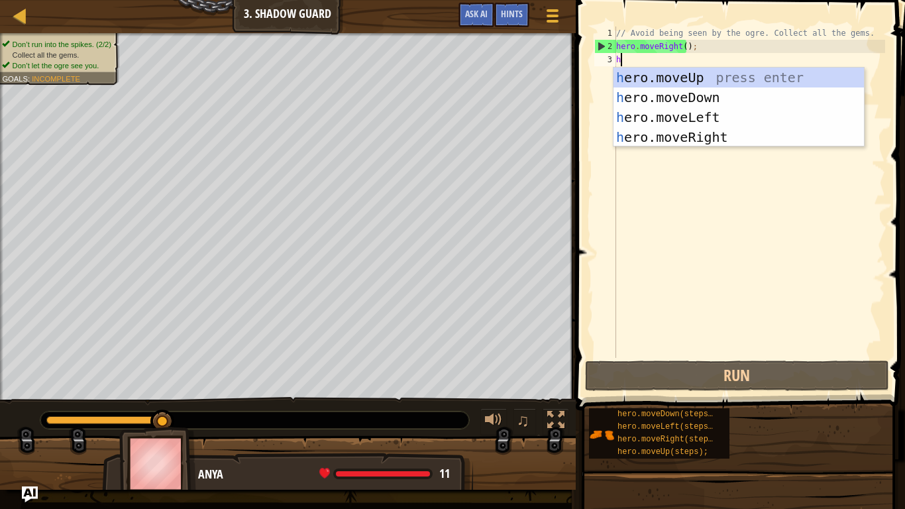
scroll to position [6, 0]
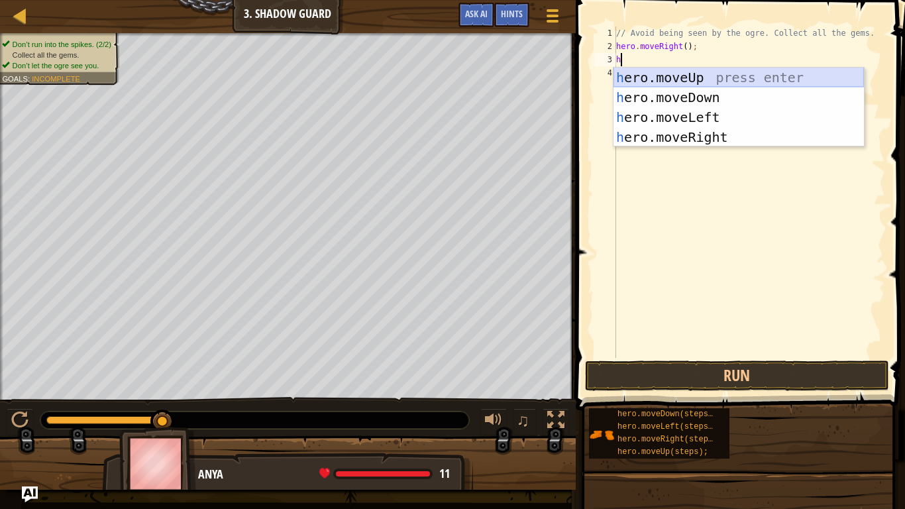
click at [661, 70] on div "h ero.moveUp press enter h ero.moveDown press enter h ero.moveLeft press enter …" at bounding box center [738, 127] width 250 height 119
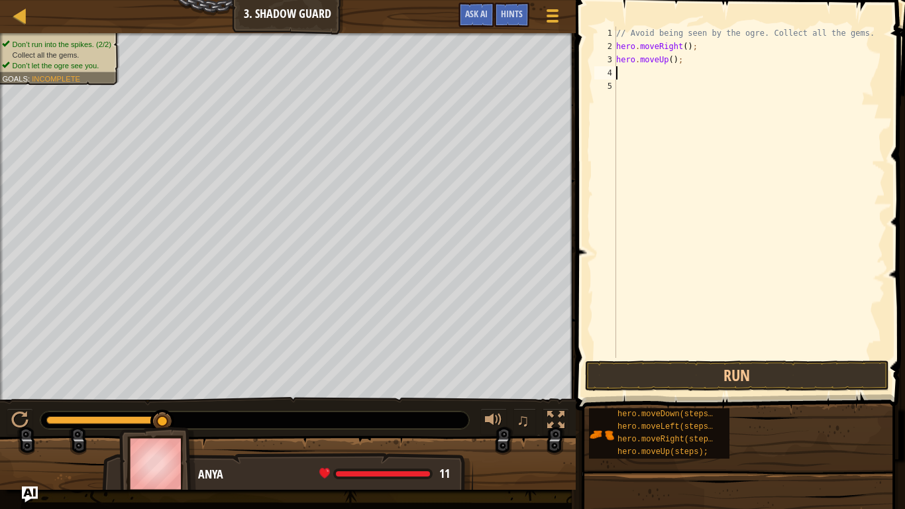
type textarea "h"
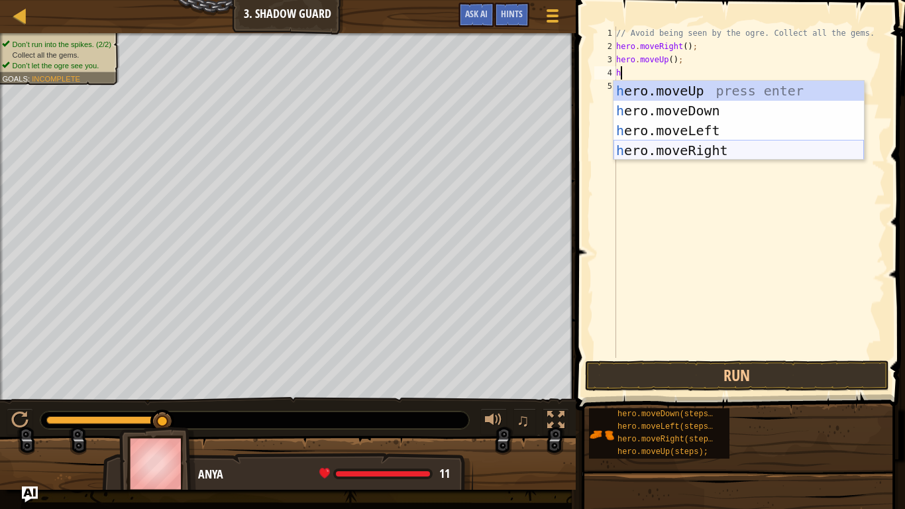
click at [707, 144] on div "h ero.moveUp press enter h ero.moveDown press enter h ero.moveLeft press enter …" at bounding box center [738, 140] width 250 height 119
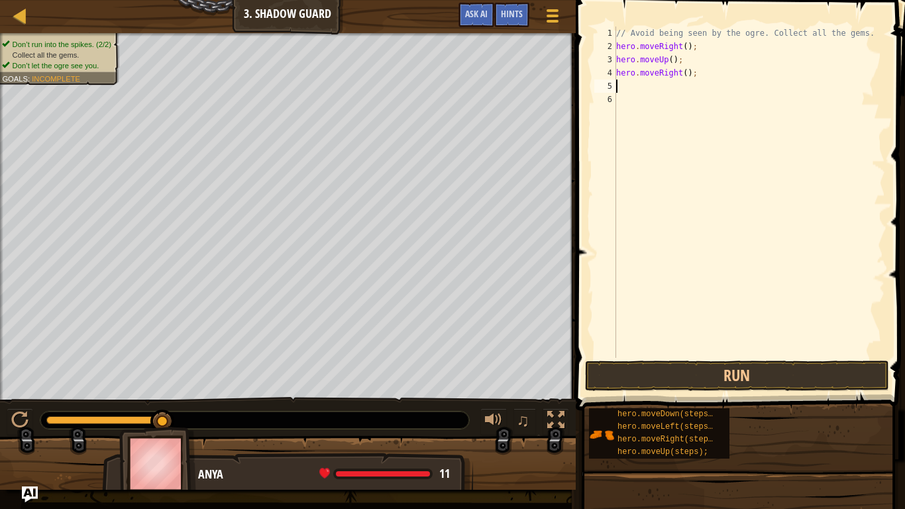
type textarea "h"
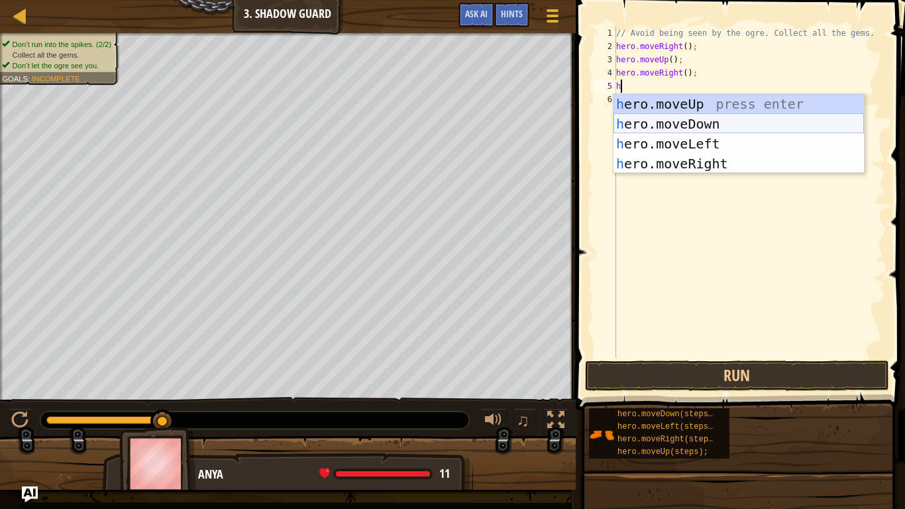
click at [684, 117] on div "h ero.moveUp press enter h ero.moveDown press enter h ero.moveLeft press enter …" at bounding box center [738, 153] width 250 height 119
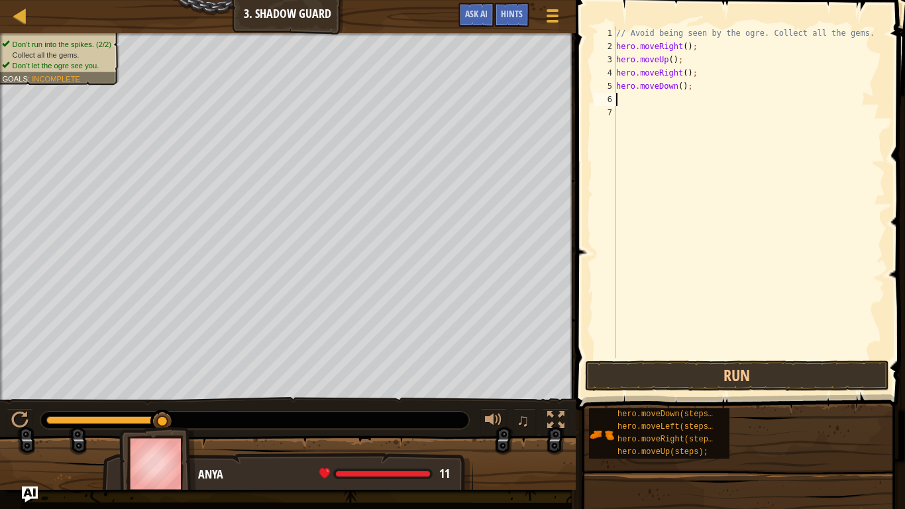
type textarea "h"
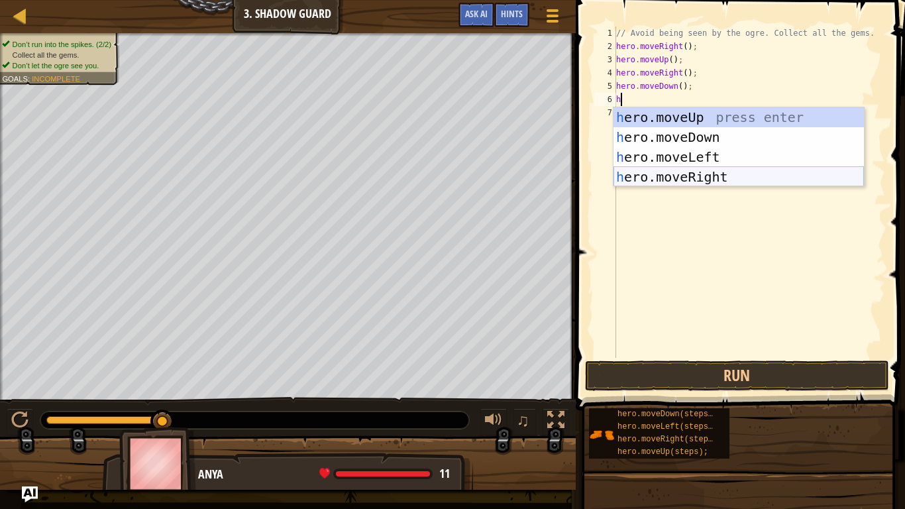
click at [715, 174] on div "h ero.moveUp press enter h ero.moveDown press enter h ero.moveLeft press enter …" at bounding box center [738, 166] width 250 height 119
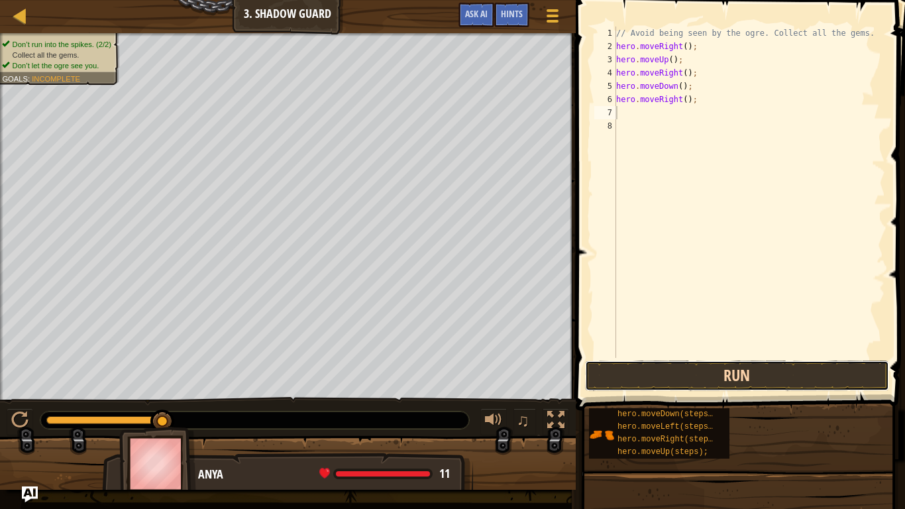
click at [696, 382] on button "Run" at bounding box center [737, 375] width 304 height 30
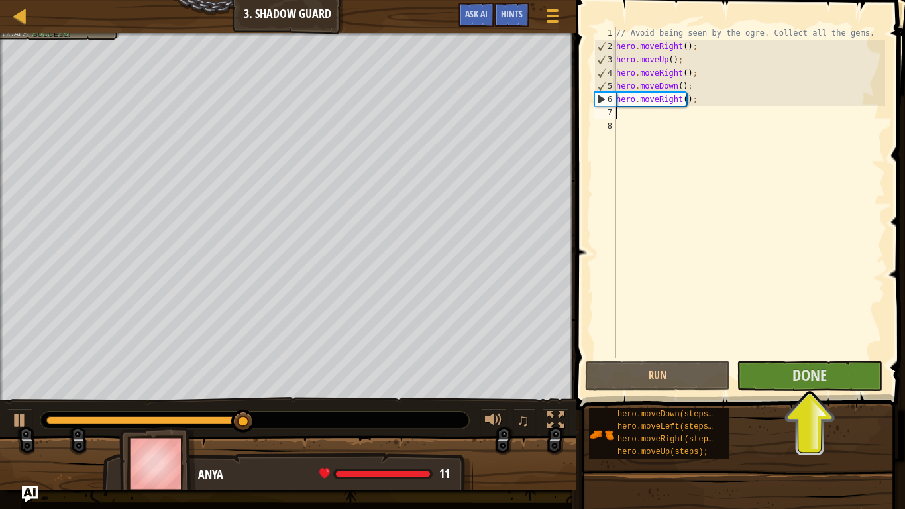
type textarea "he"
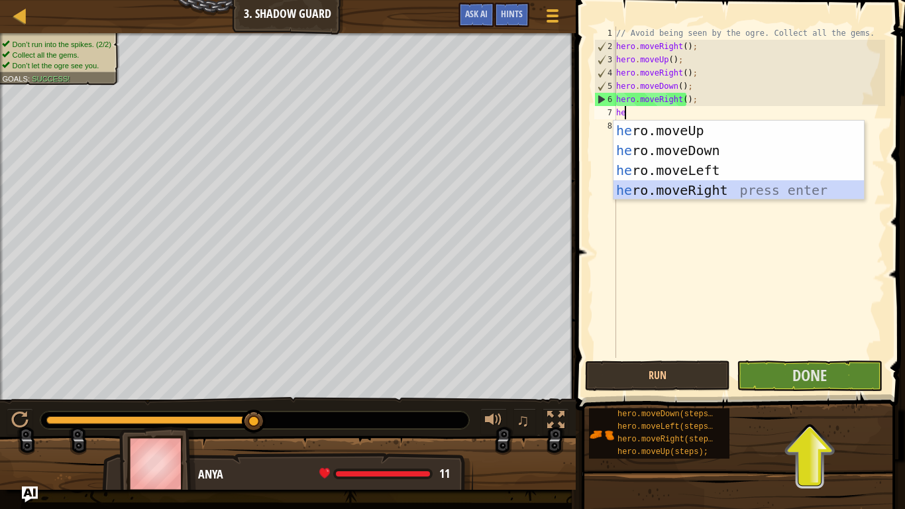
click at [635, 195] on div "he ro.moveUp press enter he ro.moveDown press enter he ro.moveLeft press enter …" at bounding box center [738, 180] width 250 height 119
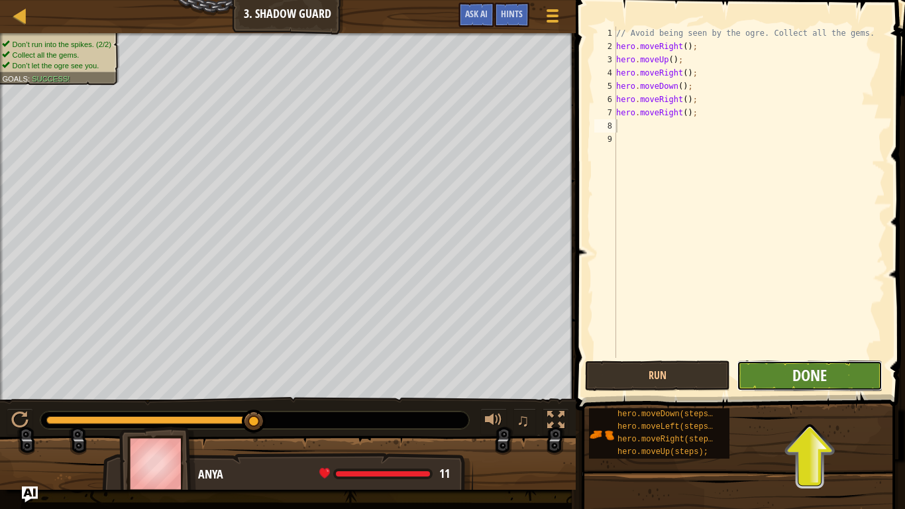
click at [808, 378] on span "Done" at bounding box center [809, 374] width 34 height 21
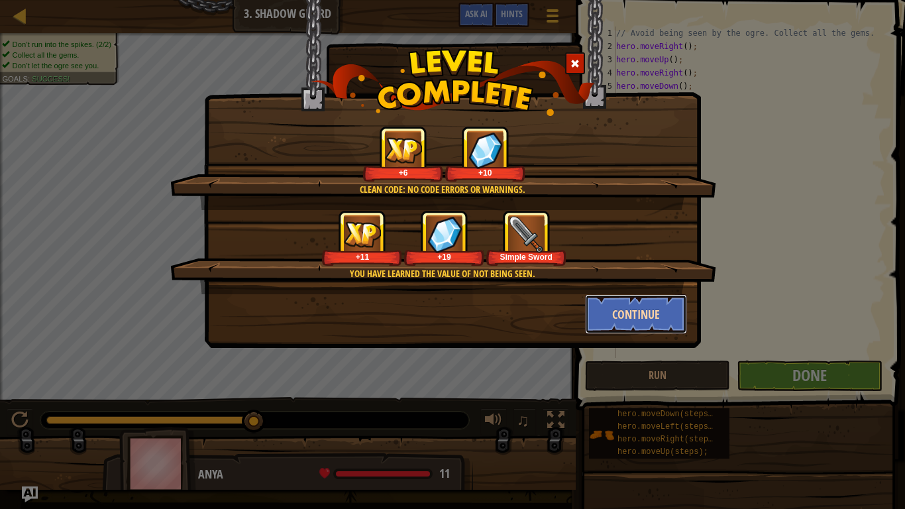
click at [657, 323] on button "Continue" at bounding box center [636, 314] width 103 height 40
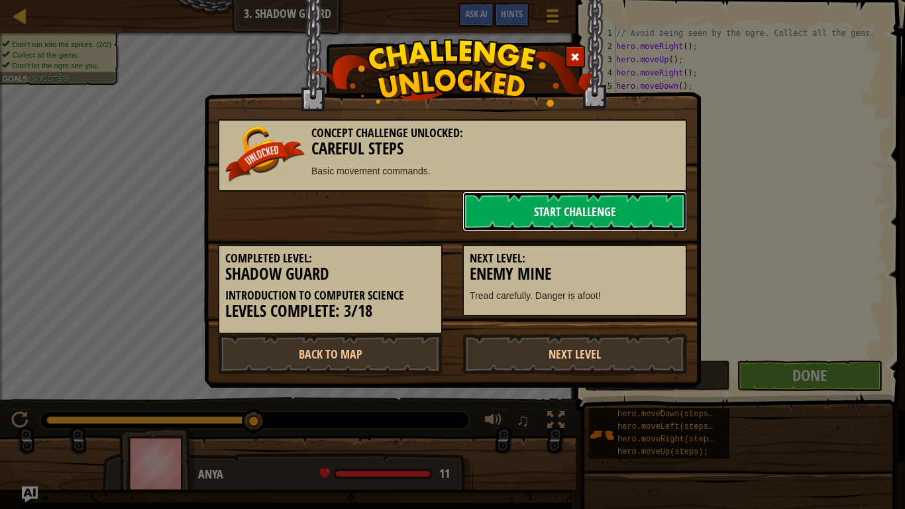
click at [539, 199] on link "Start Challenge" at bounding box center [574, 211] width 225 height 40
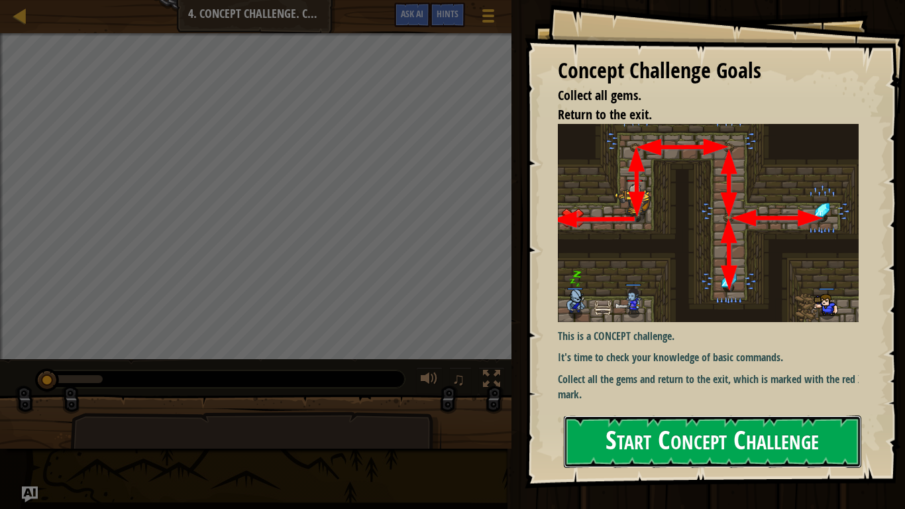
click at [626, 401] on button "Start Concept Challenge" at bounding box center [712, 441] width 297 height 52
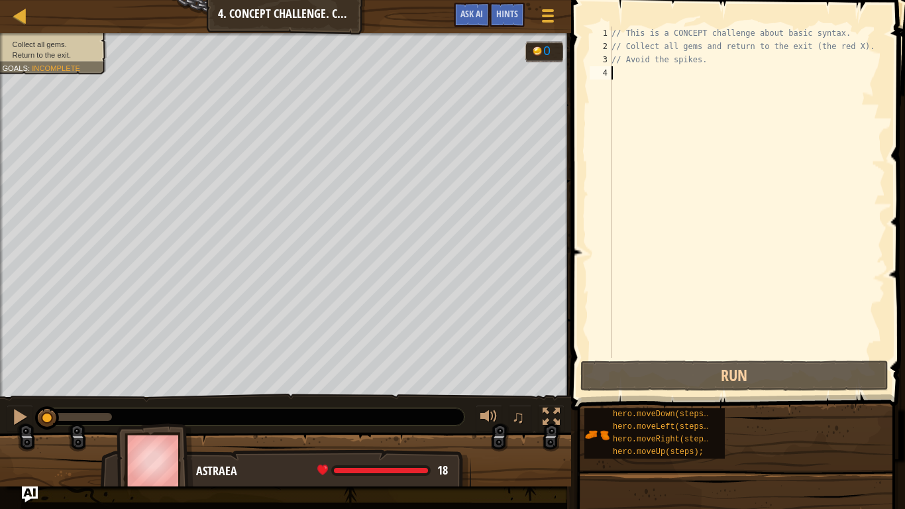
type textarea "h"
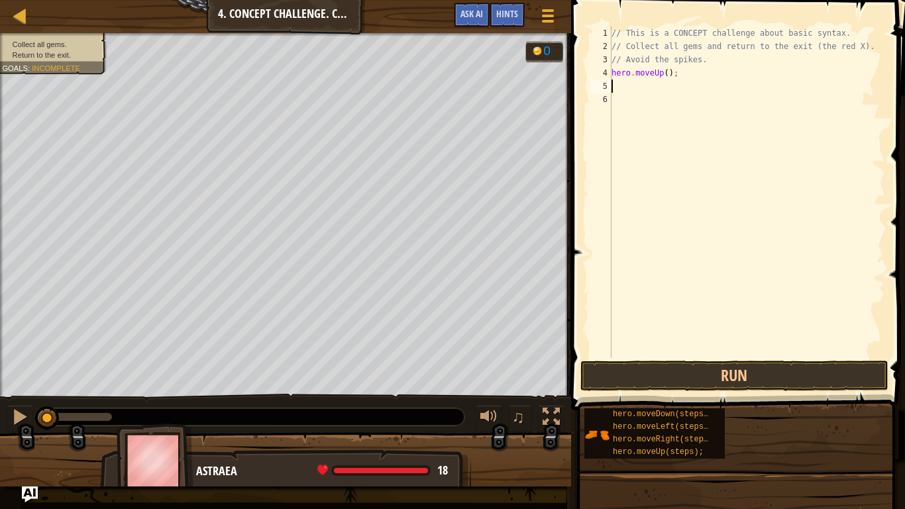
type textarea "h"
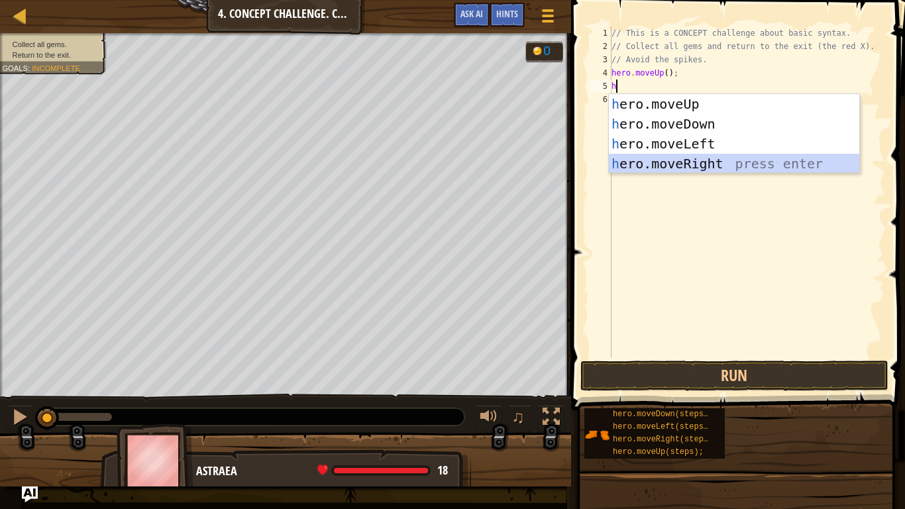
click at [671, 160] on div "h ero.moveUp press enter h ero.moveDown press enter h ero.moveLeft press enter …" at bounding box center [734, 153] width 250 height 119
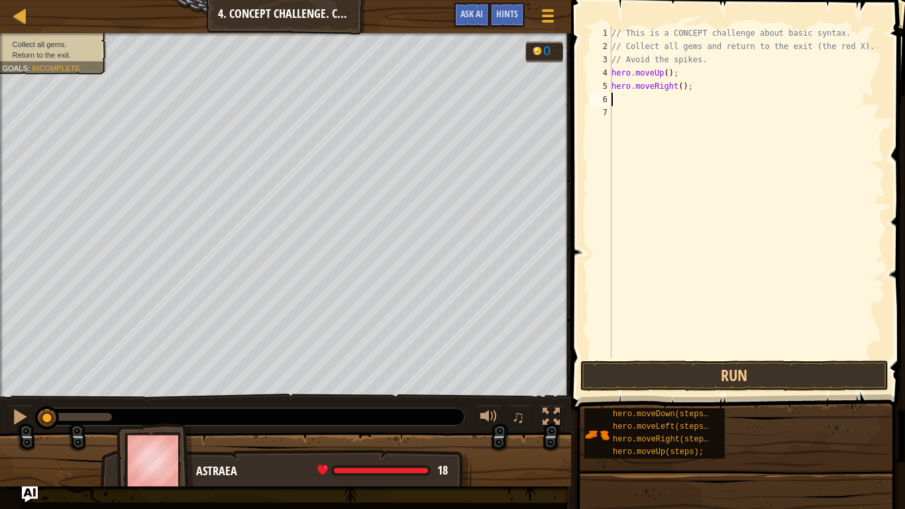
type textarea "h"
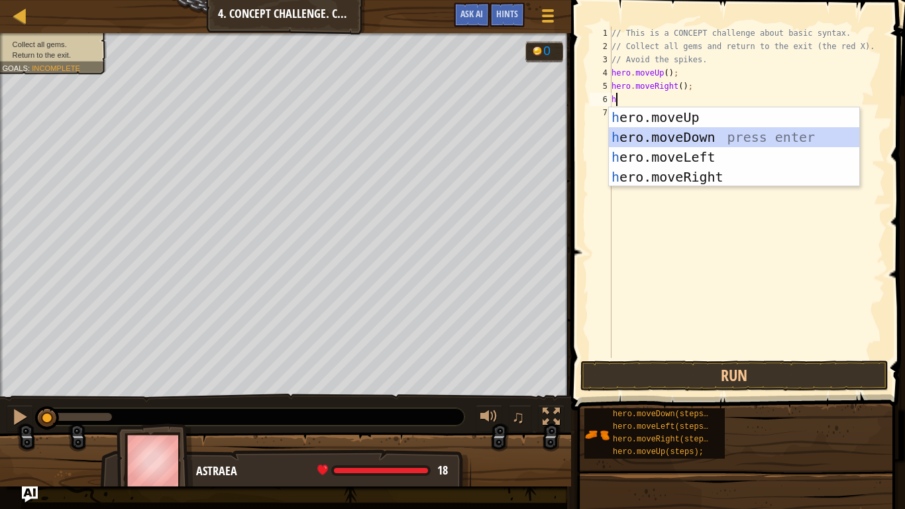
click at [650, 134] on div "h ero.moveUp press enter h ero.moveDown press enter h ero.moveLeft press enter …" at bounding box center [734, 166] width 250 height 119
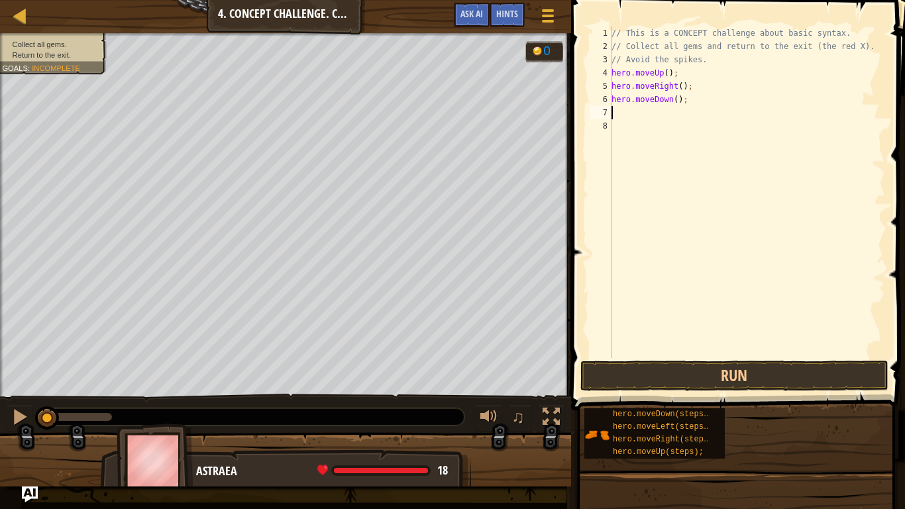
type textarea "h"
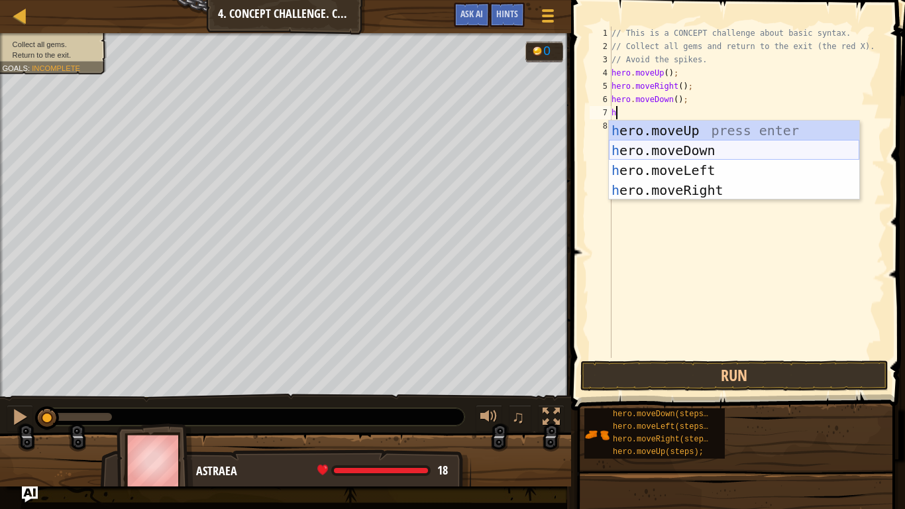
click at [666, 149] on div "h ero.moveUp press enter h ero.moveDown press enter h ero.moveLeft press enter …" at bounding box center [734, 180] width 250 height 119
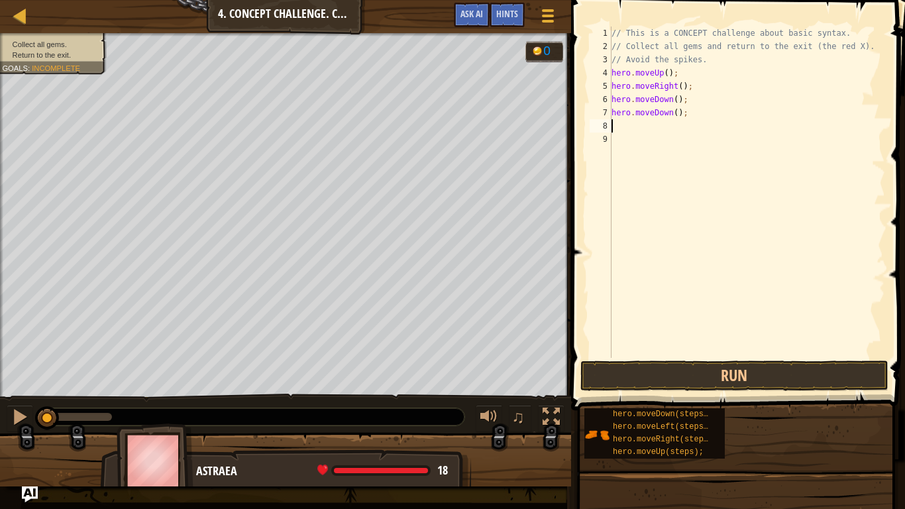
type textarea "h"
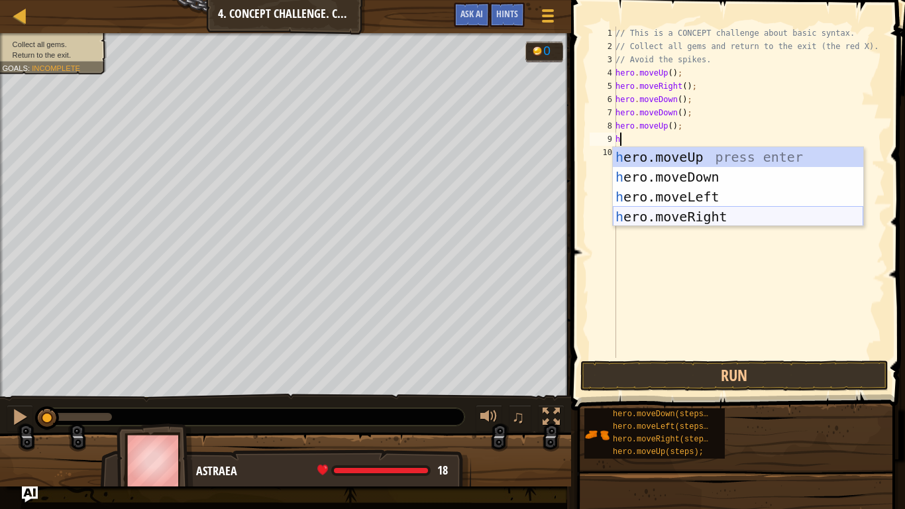
click at [639, 216] on div "h ero.moveUp press enter h ero.moveDown press enter h ero.moveLeft press enter …" at bounding box center [738, 206] width 250 height 119
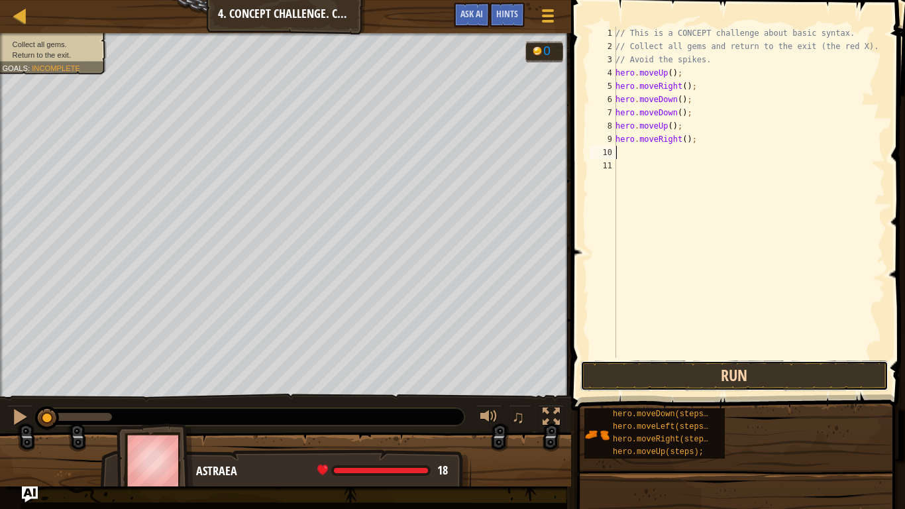
click at [647, 371] on button "Run" at bounding box center [734, 375] width 309 height 30
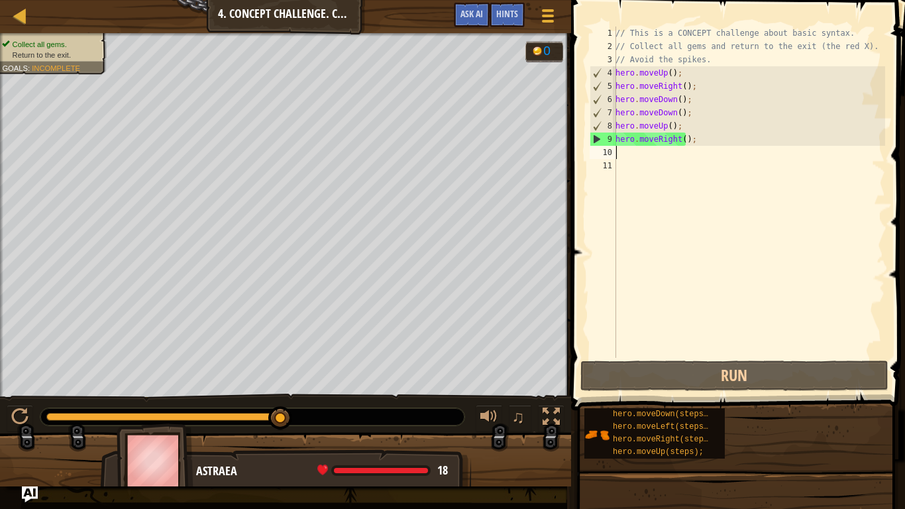
type textarea "h"
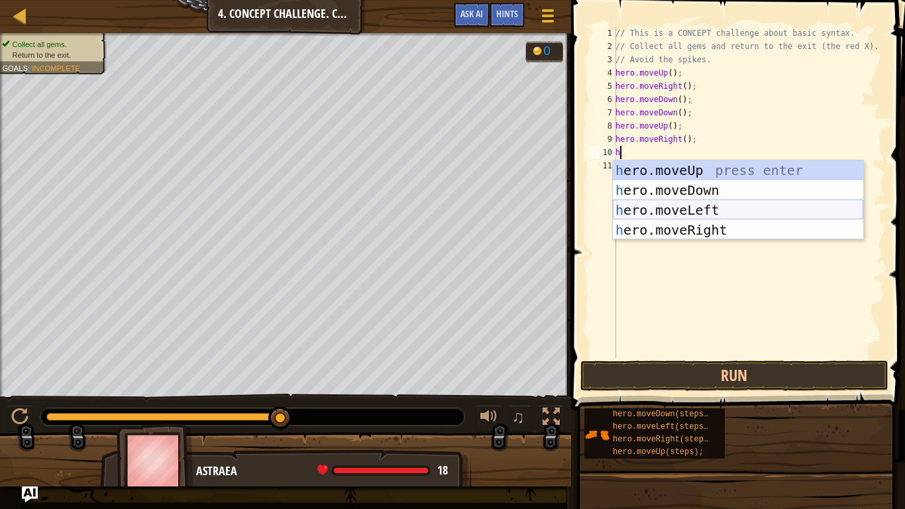
click at [700, 203] on div "h ero.moveUp press enter h ero.moveDown press enter h ero.moveLeft press enter …" at bounding box center [738, 219] width 250 height 119
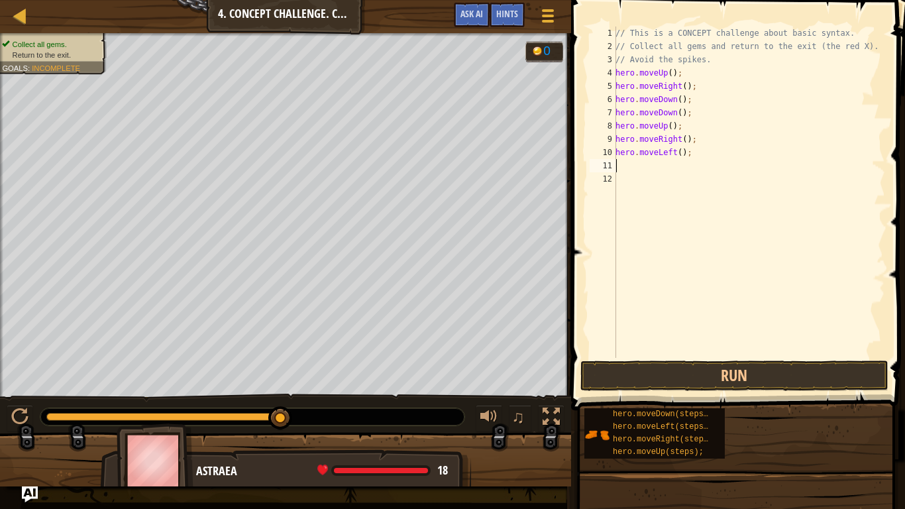
type textarea "h"
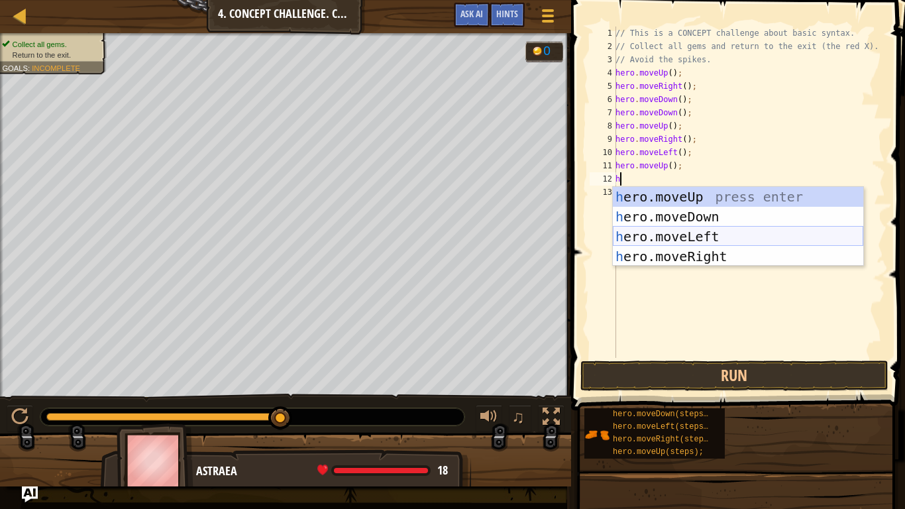
click at [692, 235] on div "h ero.moveUp press enter h ero.moveDown press enter h ero.moveLeft press enter …" at bounding box center [738, 246] width 250 height 119
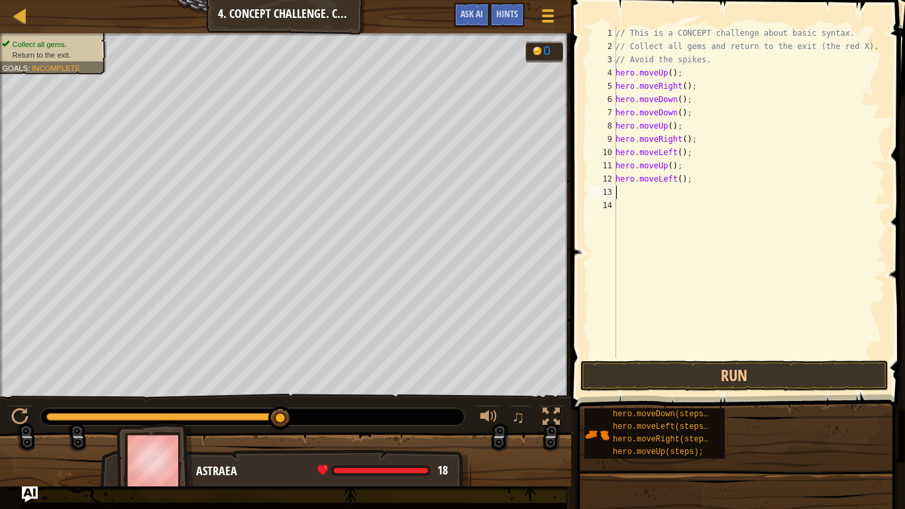
type textarea "h"
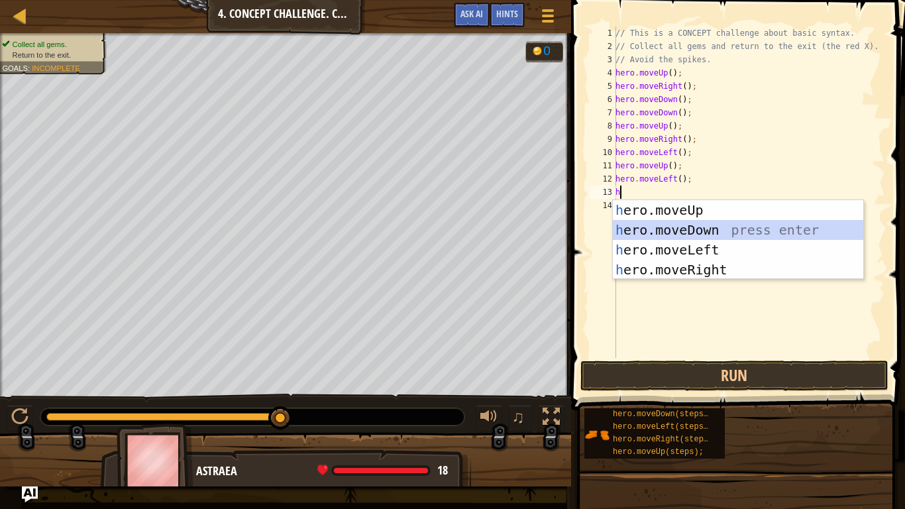
click at [688, 229] on div "h ero.moveUp press enter h ero.moveDown press enter h ero.moveLeft press enter …" at bounding box center [738, 259] width 250 height 119
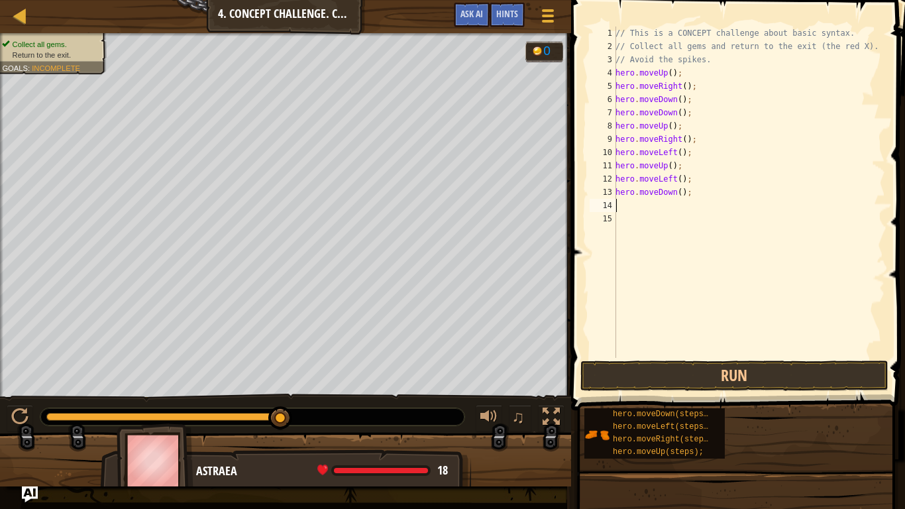
type textarea "h"
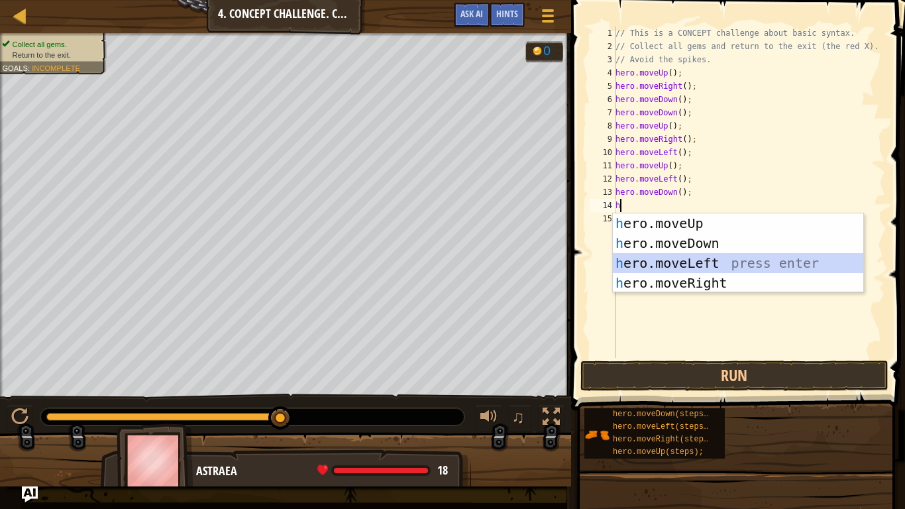
click at [718, 263] on div "h ero.moveUp press enter h ero.moveDown press enter h ero.moveLeft press enter …" at bounding box center [738, 272] width 250 height 119
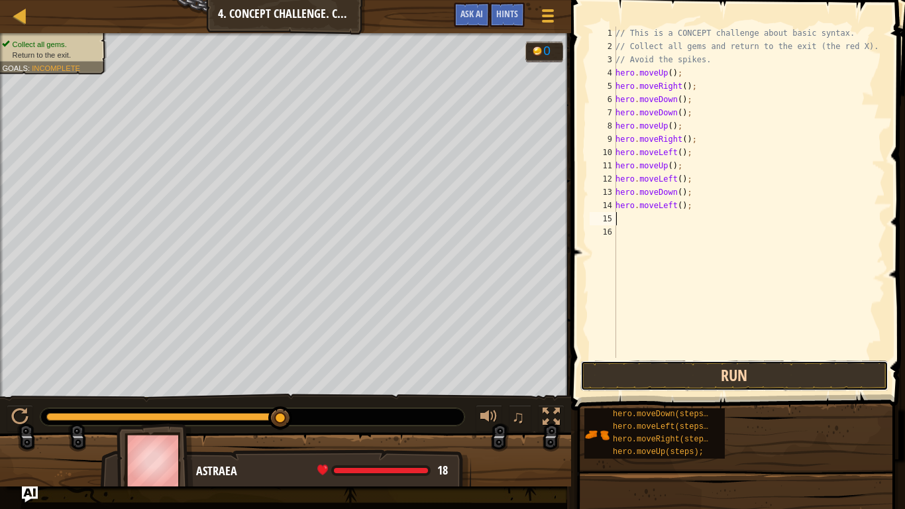
click at [708, 374] on button "Run" at bounding box center [734, 375] width 309 height 30
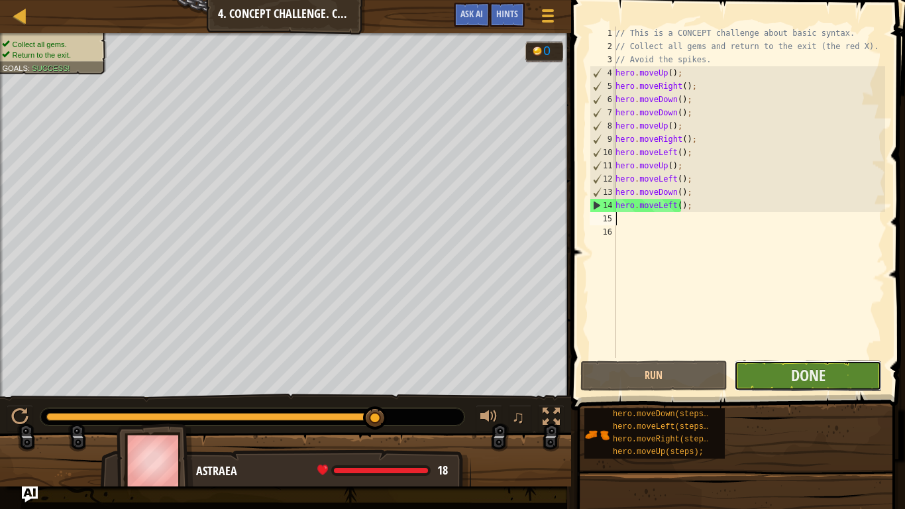
click at [786, 377] on button "Done" at bounding box center [808, 375] width 148 height 30
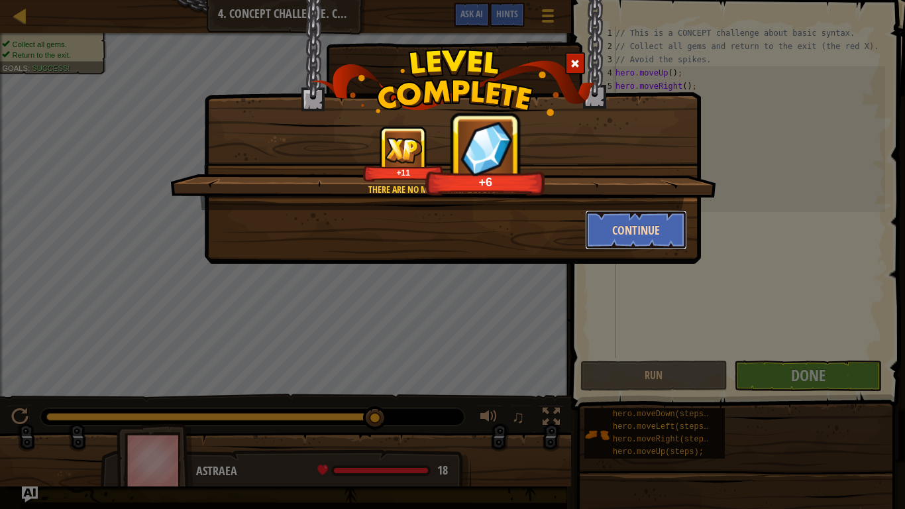
click at [615, 232] on button "Continue" at bounding box center [636, 230] width 103 height 40
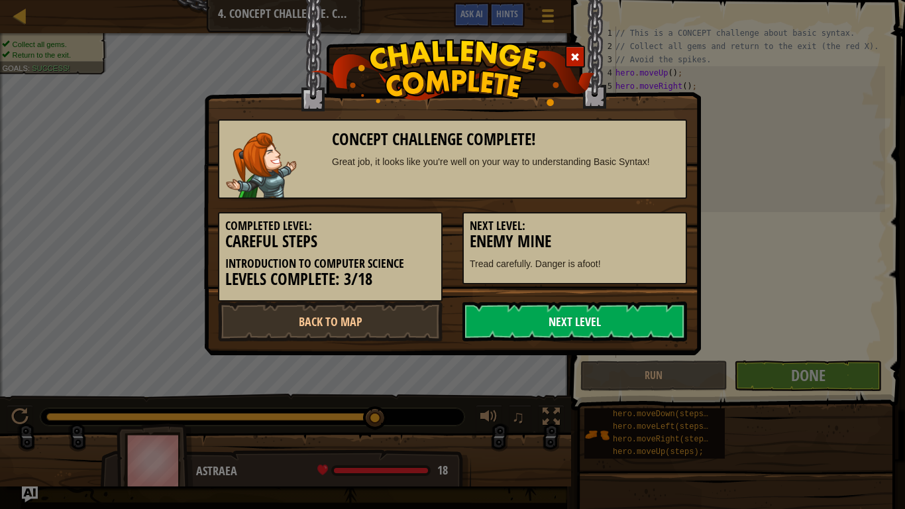
click at [624, 326] on link "Next Level" at bounding box center [574, 321] width 225 height 40
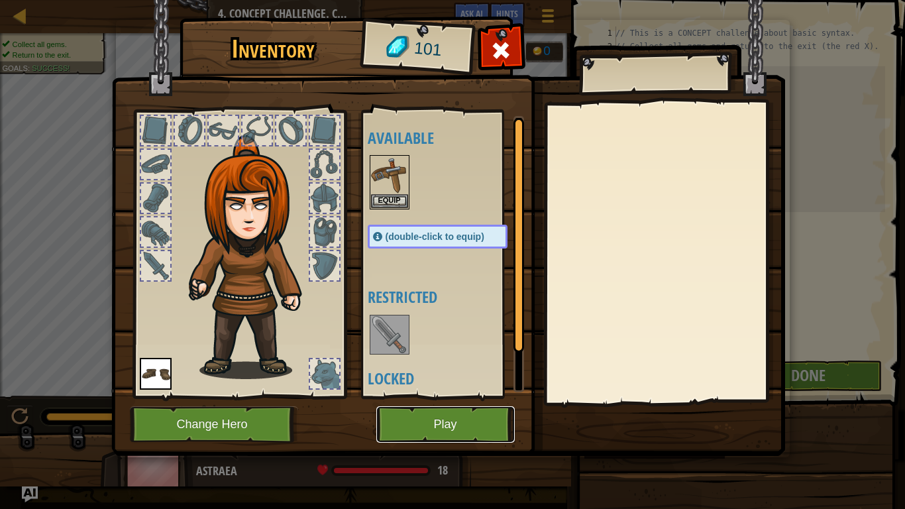
click at [440, 401] on button "Play" at bounding box center [445, 424] width 138 height 36
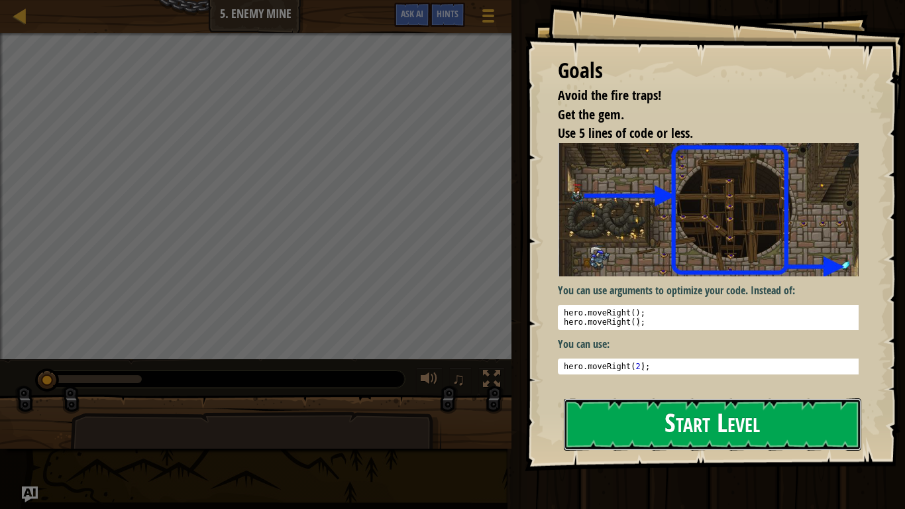
click at [641, 401] on button "Start Level" at bounding box center [712, 424] width 297 height 52
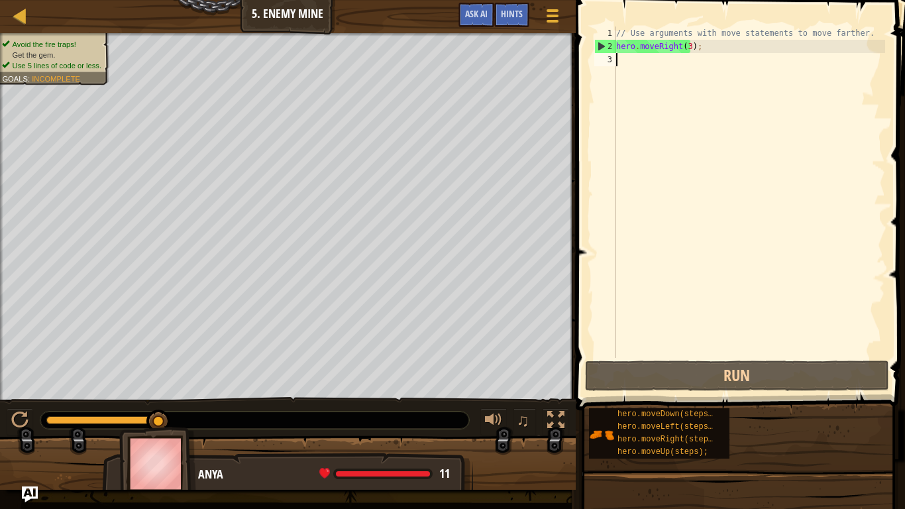
type textarea "h"
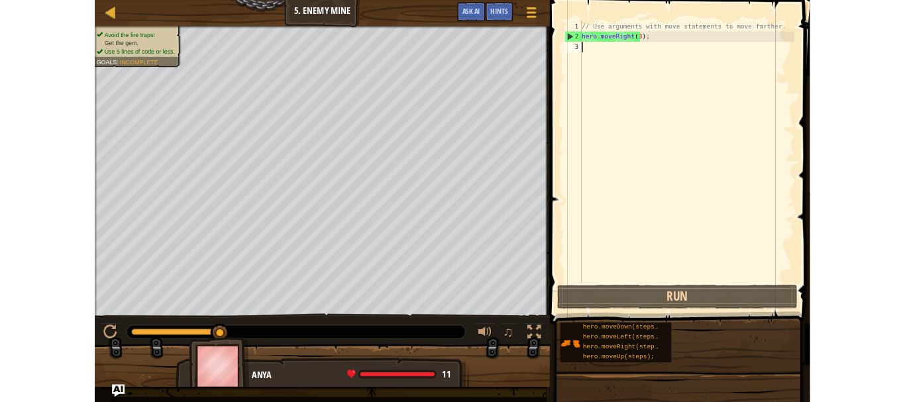
scroll to position [6, 0]
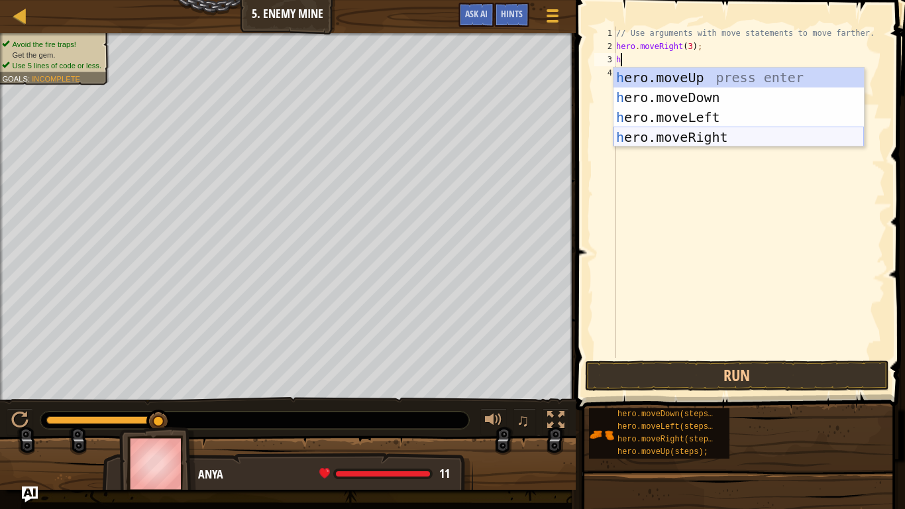
click at [719, 138] on div "h ero.moveUp press enter h ero.moveDown press enter h ero.moveLeft press enter …" at bounding box center [738, 127] width 250 height 119
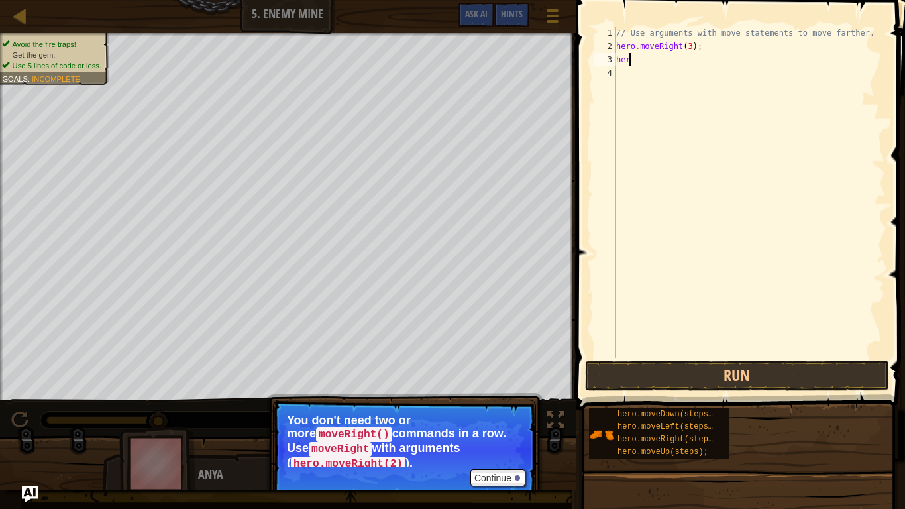
type textarea "h"
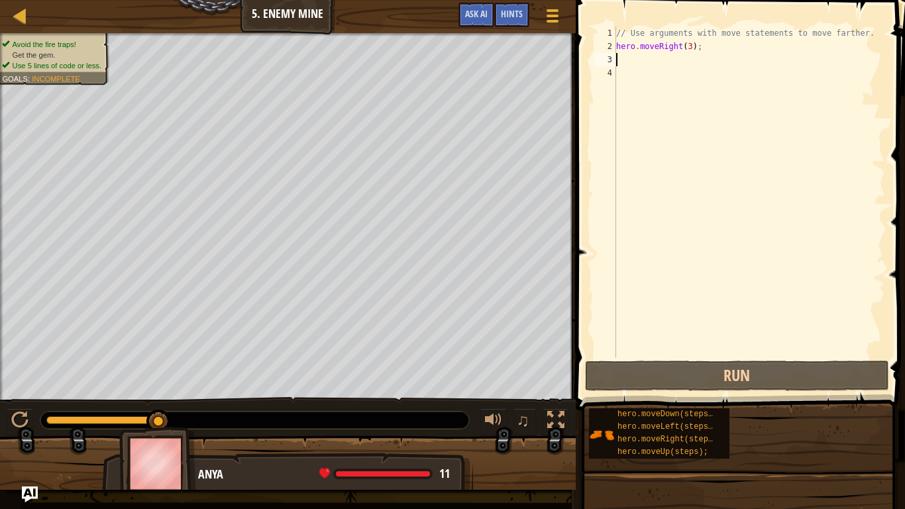
type textarea "h"
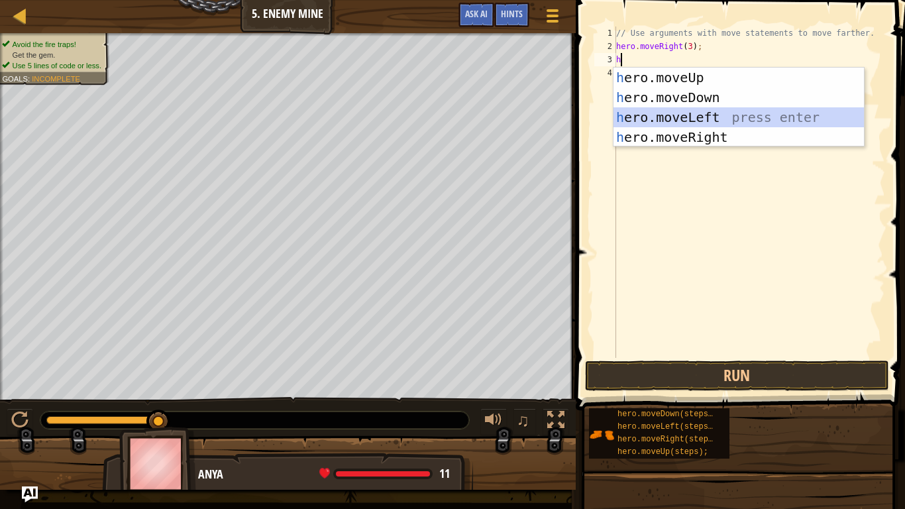
click at [698, 119] on div "h ero.moveUp press enter h ero.moveDown press enter h ero.moveLeft press enter …" at bounding box center [738, 127] width 250 height 119
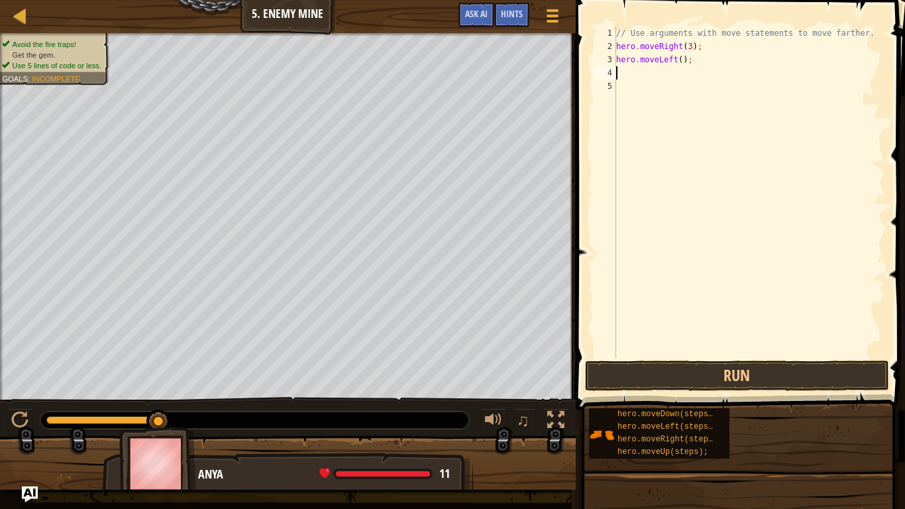
click at [681, 62] on div "// Use arguments with move statements to move farther. hero . moveRight ( 3 ) ;…" at bounding box center [749, 206] width 272 height 358
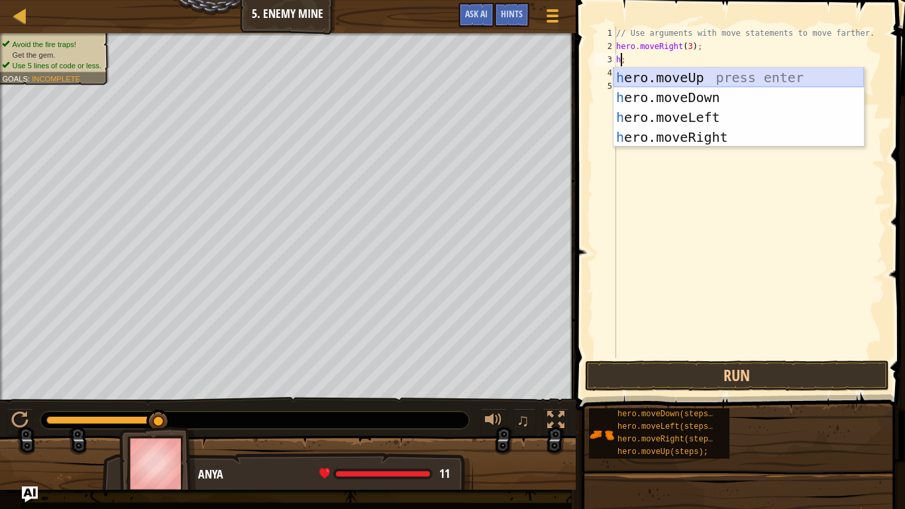
type textarea ";"
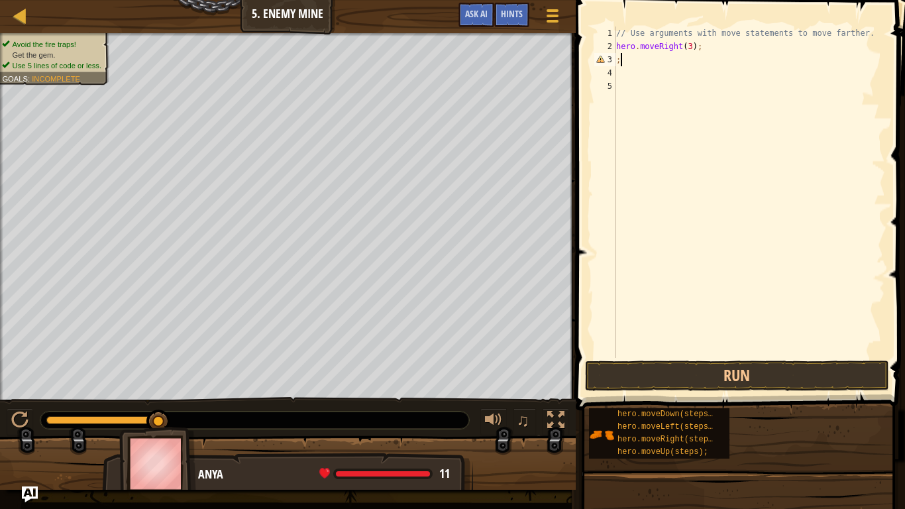
click at [693, 59] on div "// Use arguments with move statements to move farther. hero . moveRight ( 3 ) ;…" at bounding box center [749, 206] width 272 height 358
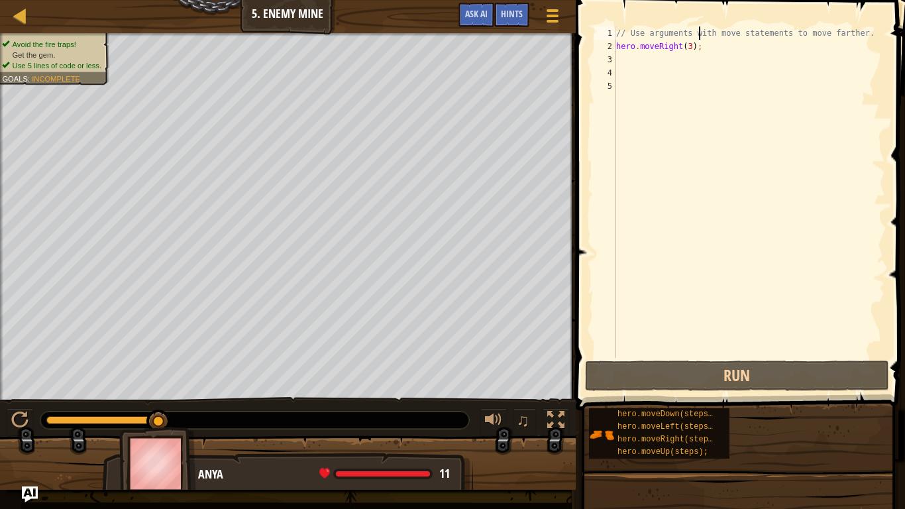
click at [698, 34] on div "// Use arguments with move statements to move farther. hero . moveRight ( 3 ) ;" at bounding box center [749, 206] width 272 height 358
click at [698, 48] on div "// Use arguments with move statements to move farther. hero . moveRight ( 3 ) ;" at bounding box center [749, 206] width 272 height 358
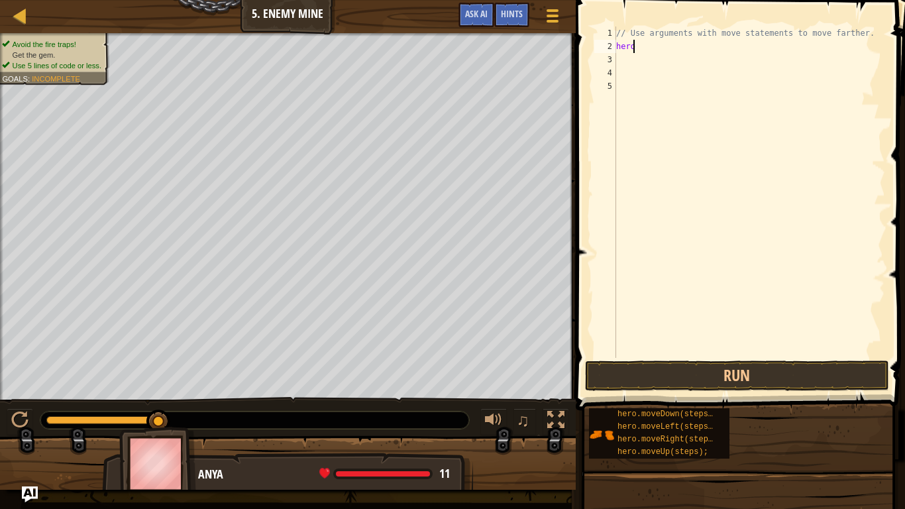
type textarea "h"
